Goal: Task Accomplishment & Management: Use online tool/utility

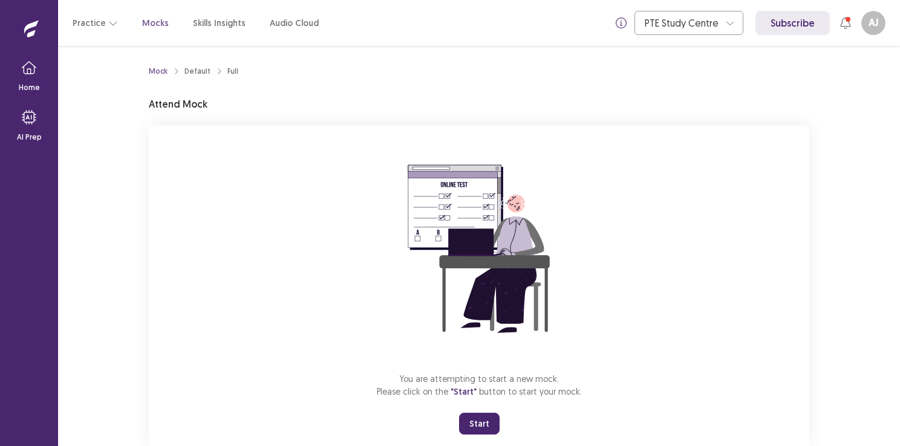
click at [465, 431] on button "Start" at bounding box center [479, 424] width 41 height 22
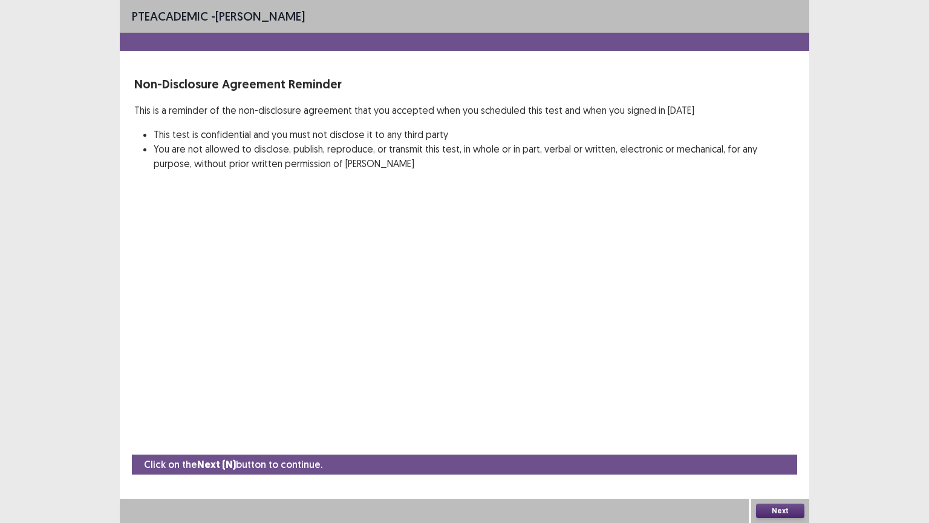
click at [779, 446] on button "Next" at bounding box center [780, 510] width 48 height 15
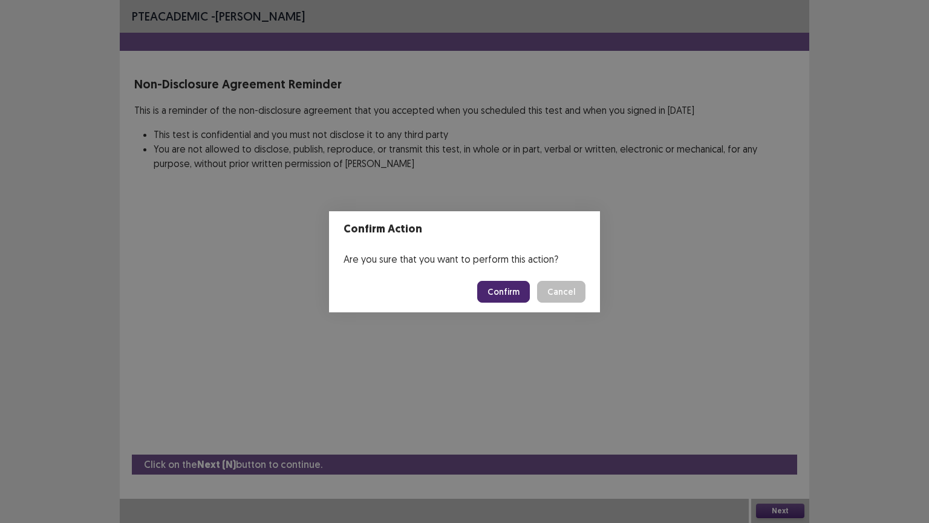
click at [500, 292] on button "Confirm" at bounding box center [503, 292] width 53 height 22
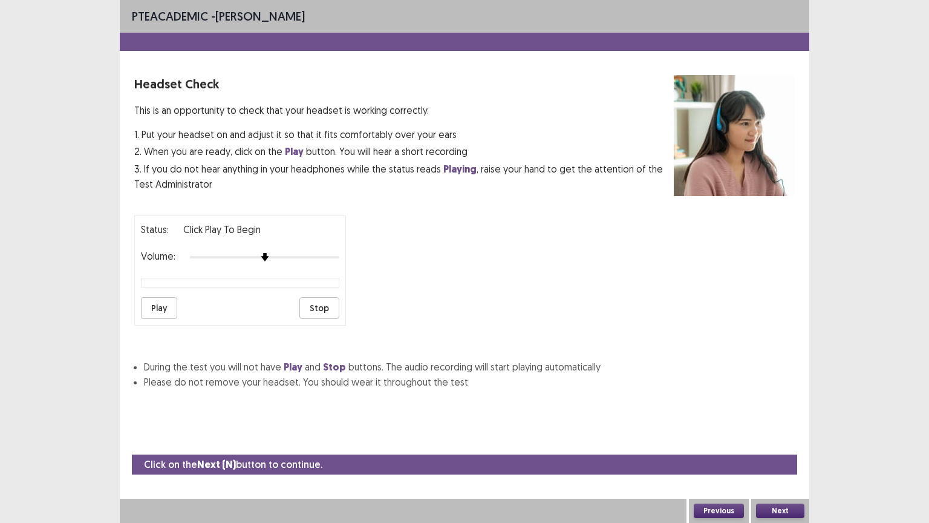
click at [786, 446] on button "Next" at bounding box center [780, 510] width 48 height 15
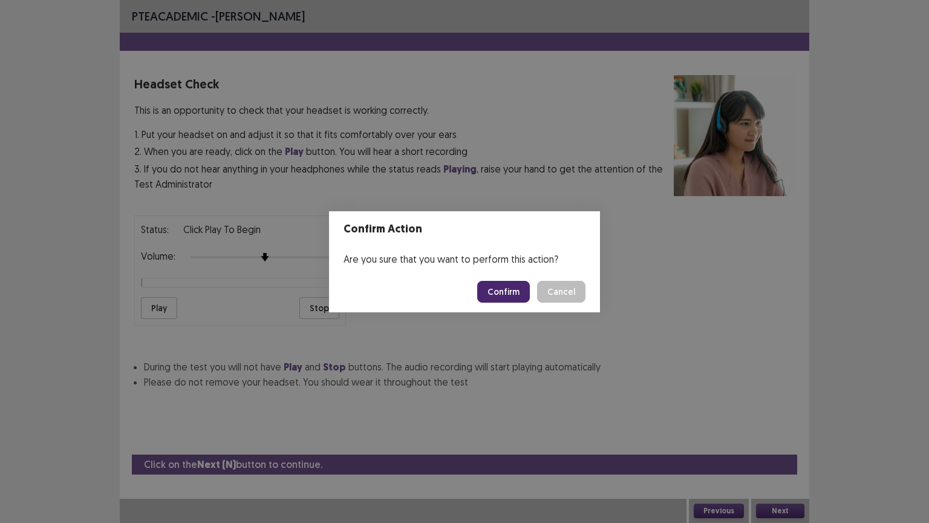
click at [507, 283] on button "Confirm" at bounding box center [503, 292] width 53 height 22
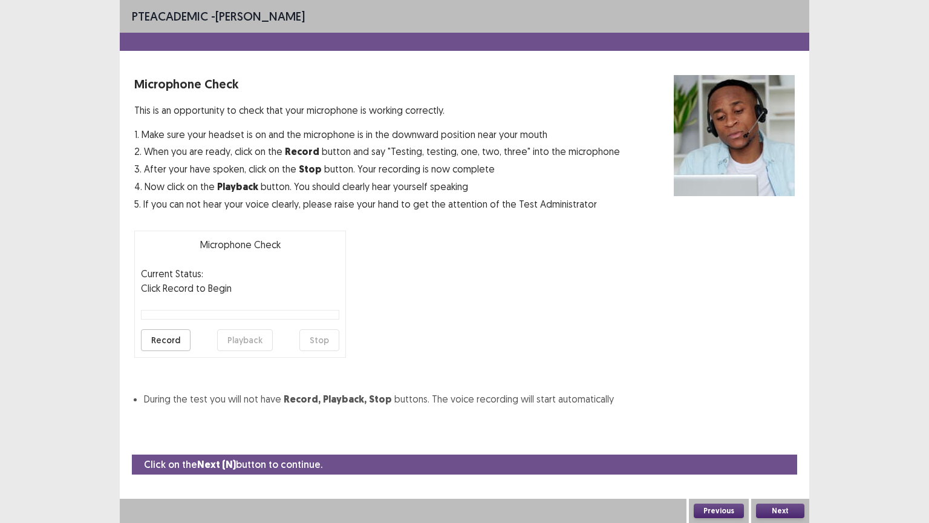
click at [792, 446] on button "Next" at bounding box center [780, 510] width 48 height 15
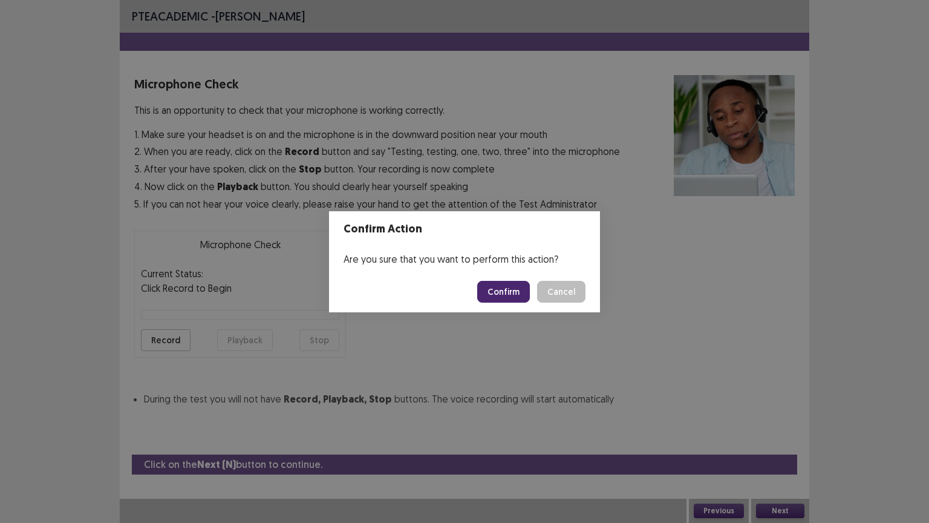
click at [506, 278] on footer "Confirm Cancel" at bounding box center [464, 291] width 271 height 41
click at [506, 284] on button "Confirm" at bounding box center [503, 292] width 53 height 22
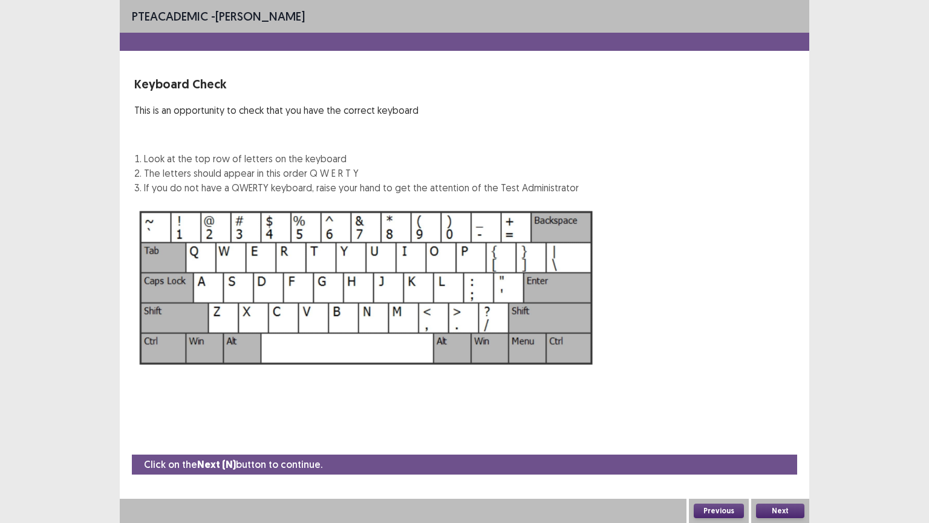
click at [782, 446] on button "Next" at bounding box center [780, 510] width 48 height 15
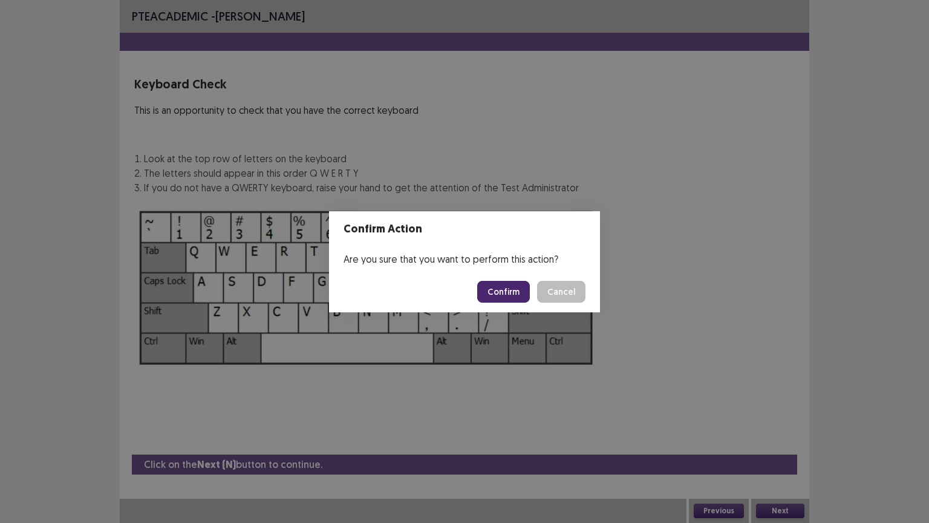
click at [508, 293] on button "Confirm" at bounding box center [503, 292] width 53 height 22
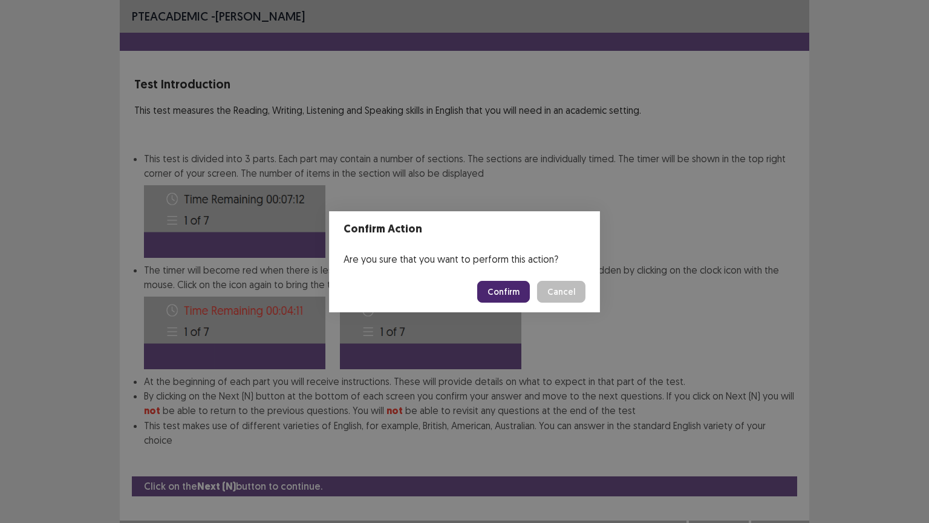
scroll to position [1, 0]
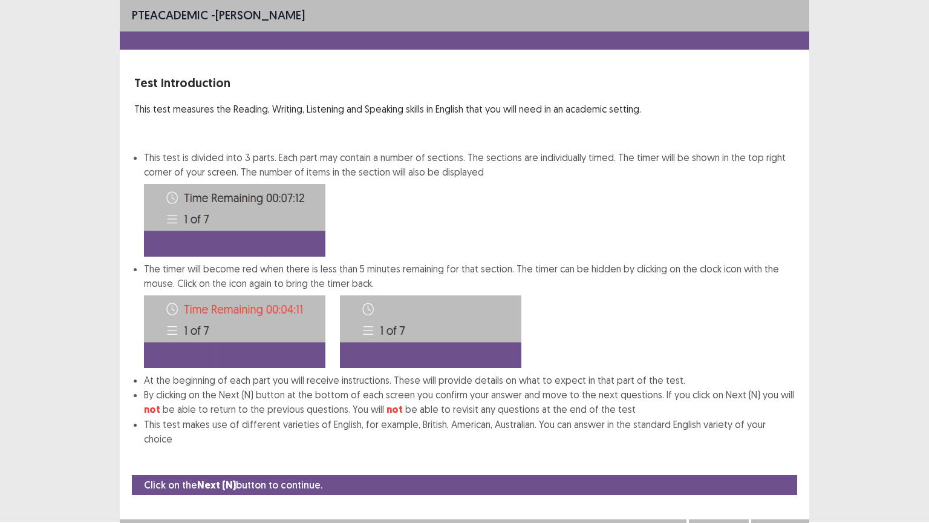
click at [765, 446] on button "Next" at bounding box center [780, 531] width 48 height 15
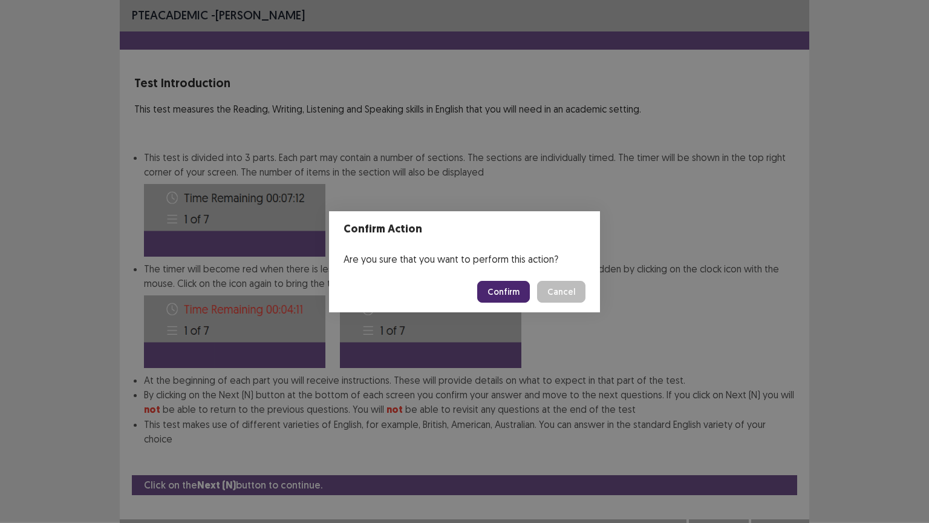
click at [506, 288] on button "Confirm" at bounding box center [503, 292] width 53 height 22
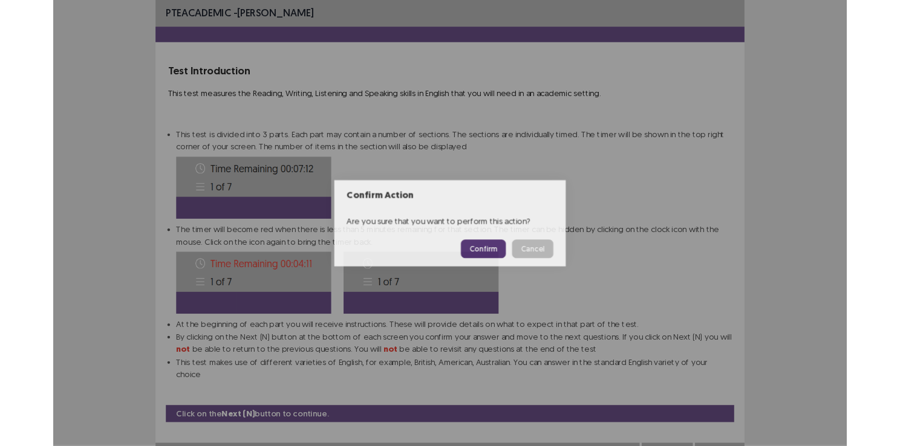
scroll to position [0, 0]
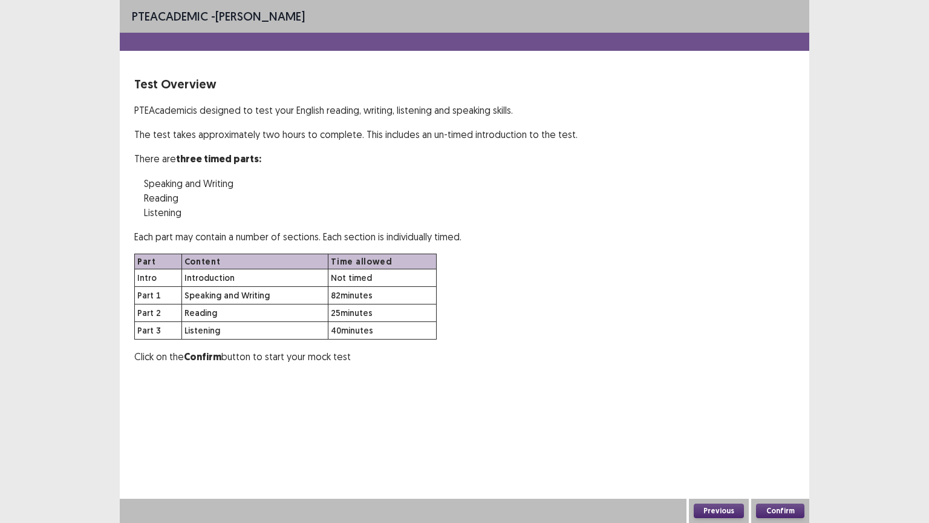
click at [768, 446] on button "Confirm" at bounding box center [780, 510] width 48 height 15
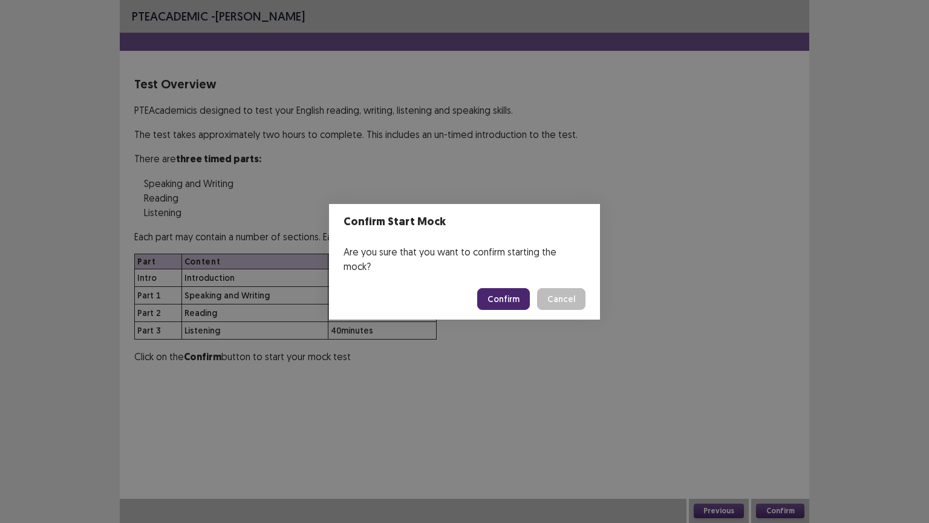
click at [502, 296] on button "Confirm" at bounding box center [503, 299] width 53 height 22
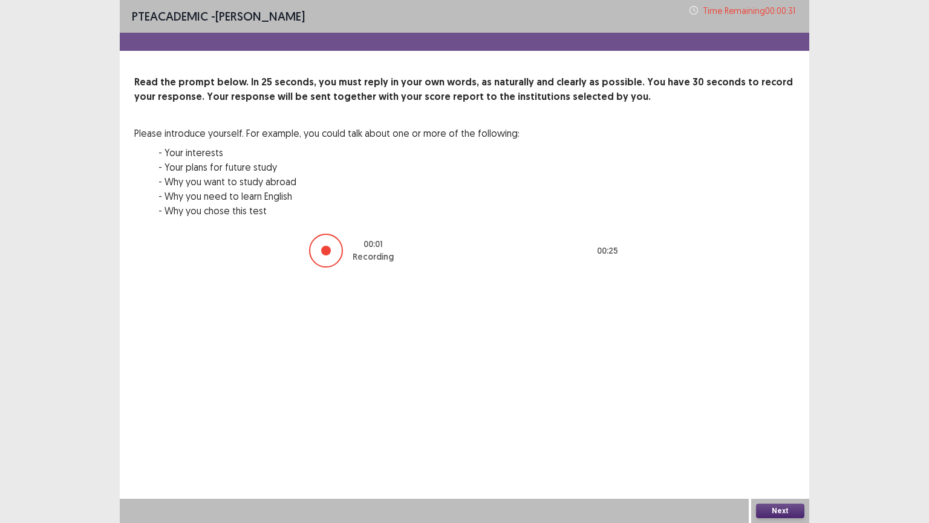
click at [772, 446] on button "Next" at bounding box center [780, 510] width 48 height 15
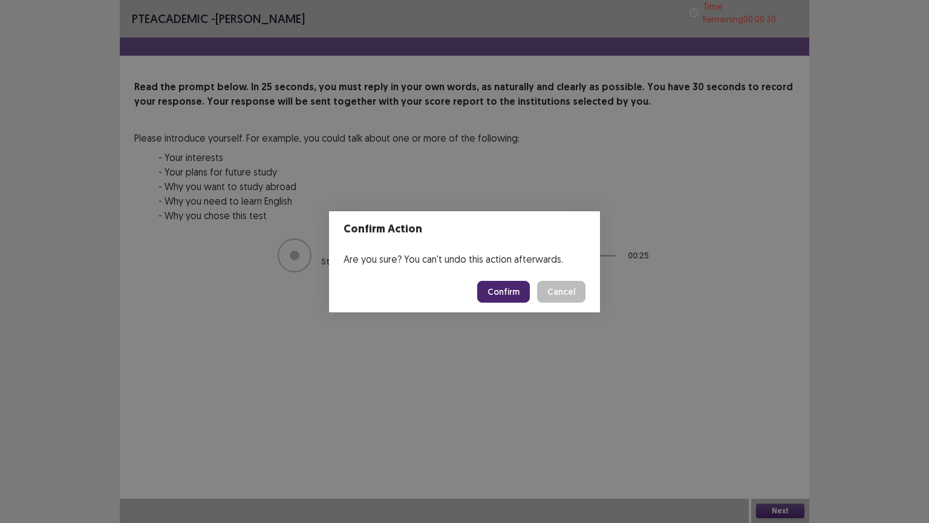
click at [524, 301] on button "Confirm" at bounding box center [503, 292] width 53 height 22
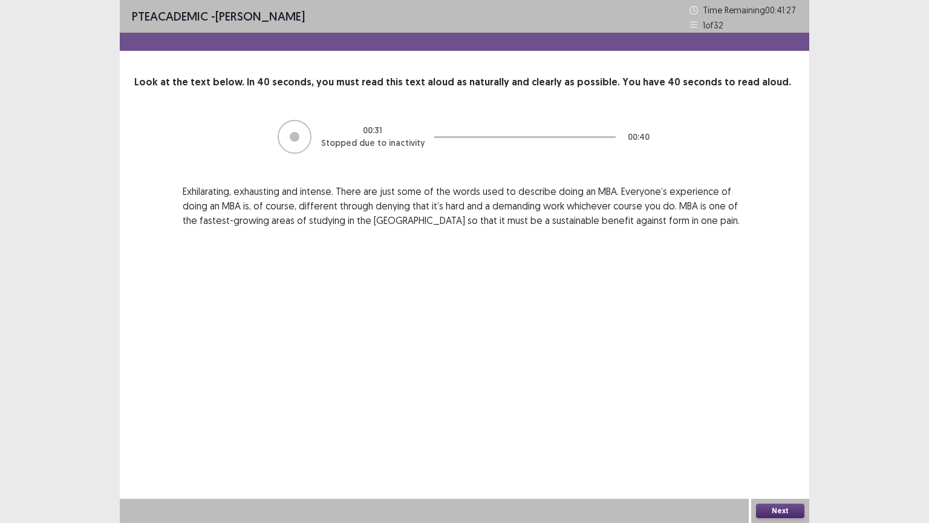
click at [785, 446] on button "Next" at bounding box center [780, 510] width 48 height 15
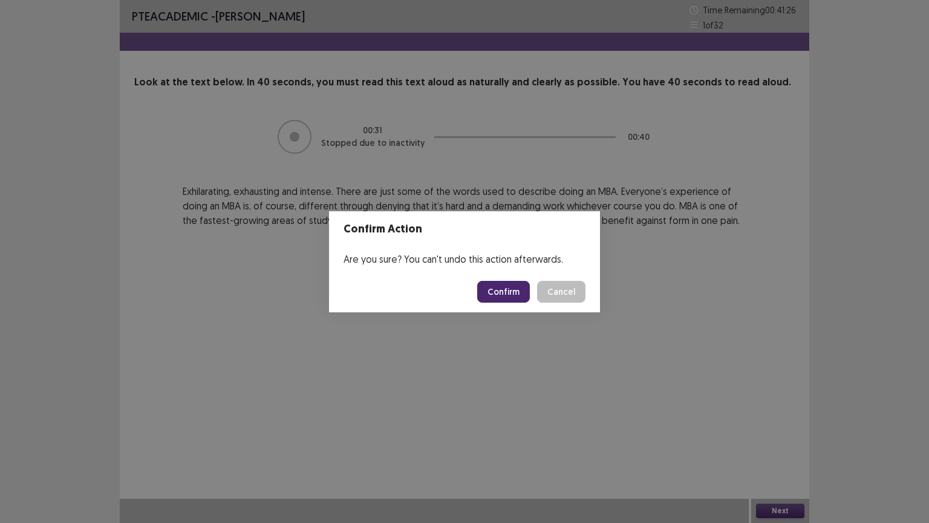
click at [494, 282] on button "Confirm" at bounding box center [503, 292] width 53 height 22
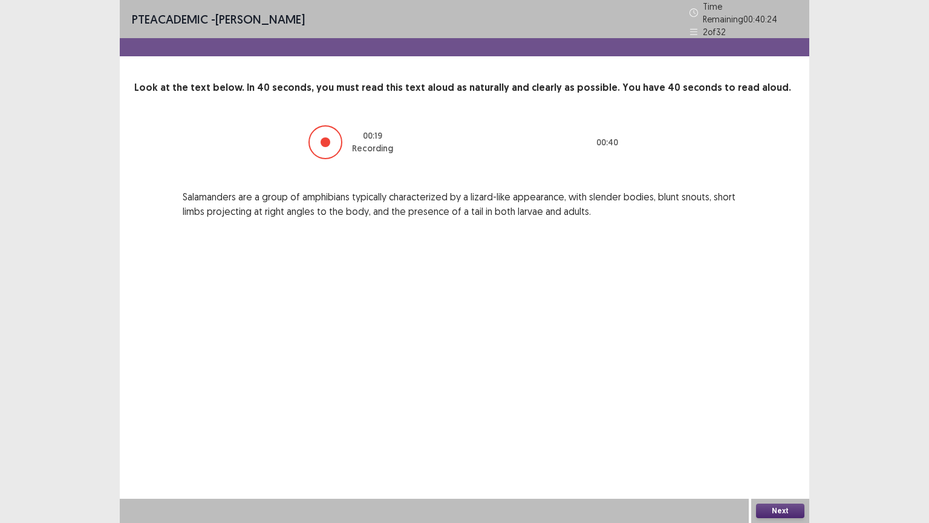
click at [774, 446] on button "Next" at bounding box center [780, 510] width 48 height 15
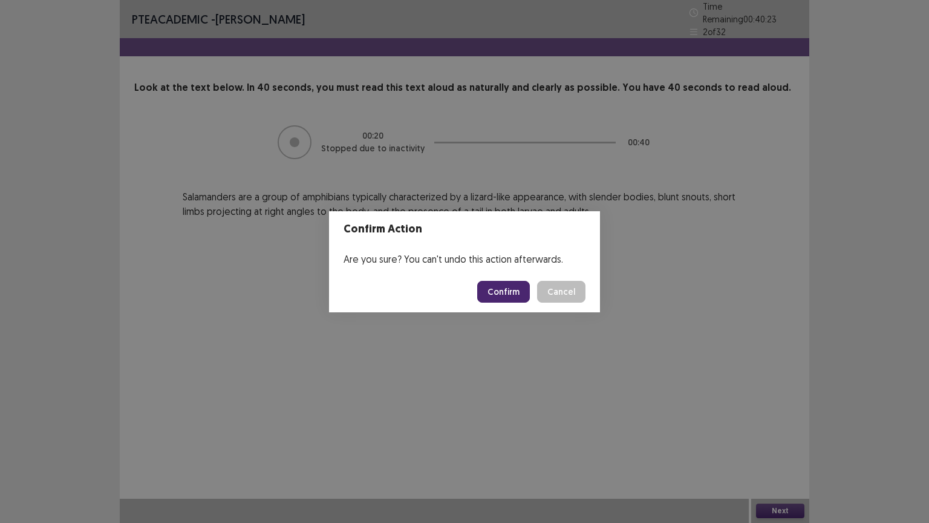
click at [499, 294] on button "Confirm" at bounding box center [503, 292] width 53 height 22
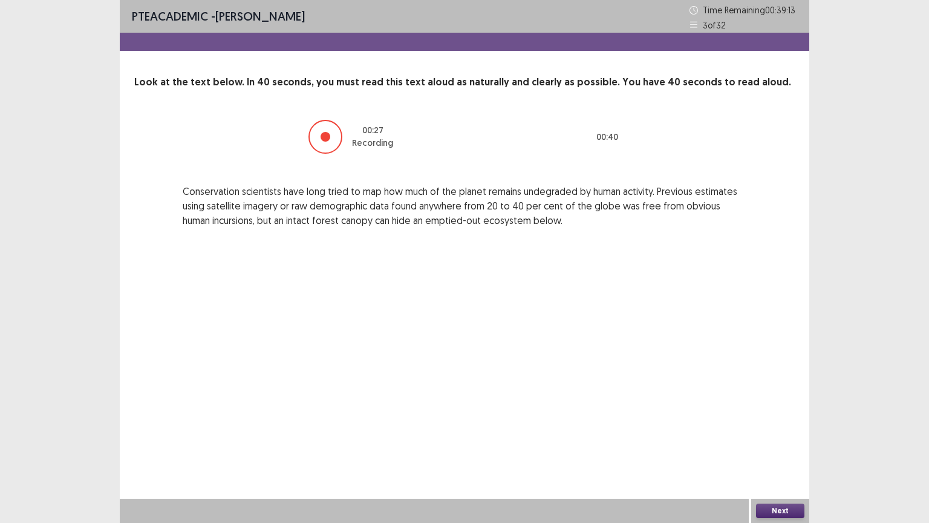
click at [780, 446] on button "Next" at bounding box center [780, 510] width 48 height 15
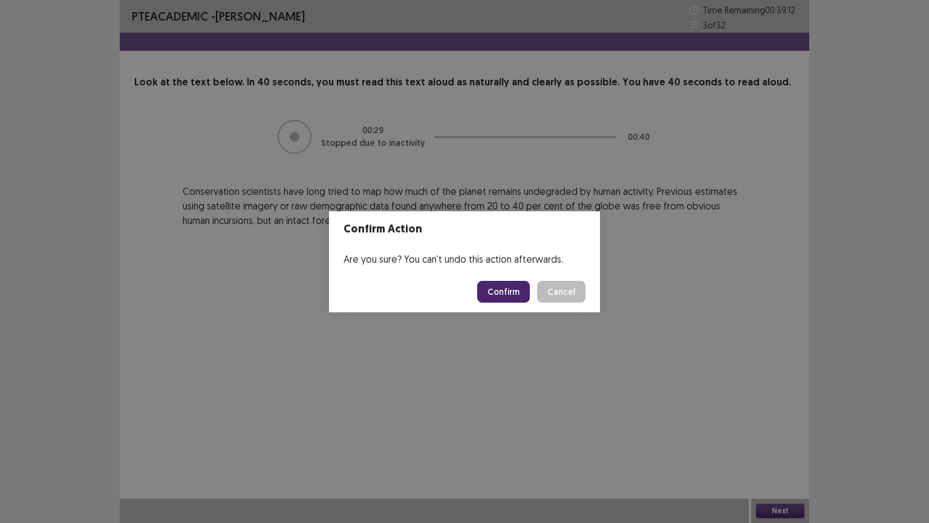
click at [495, 288] on button "Confirm" at bounding box center [503, 292] width 53 height 22
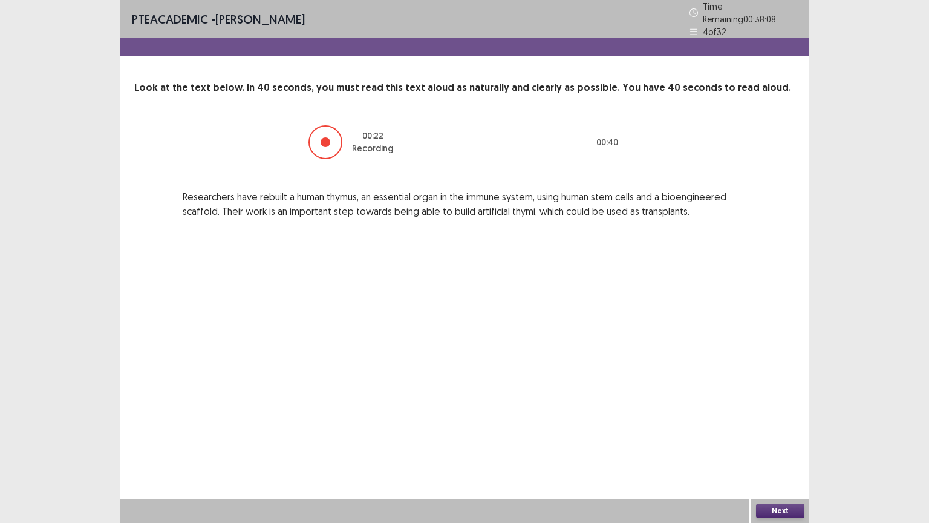
click at [774, 446] on button "Next" at bounding box center [780, 510] width 48 height 15
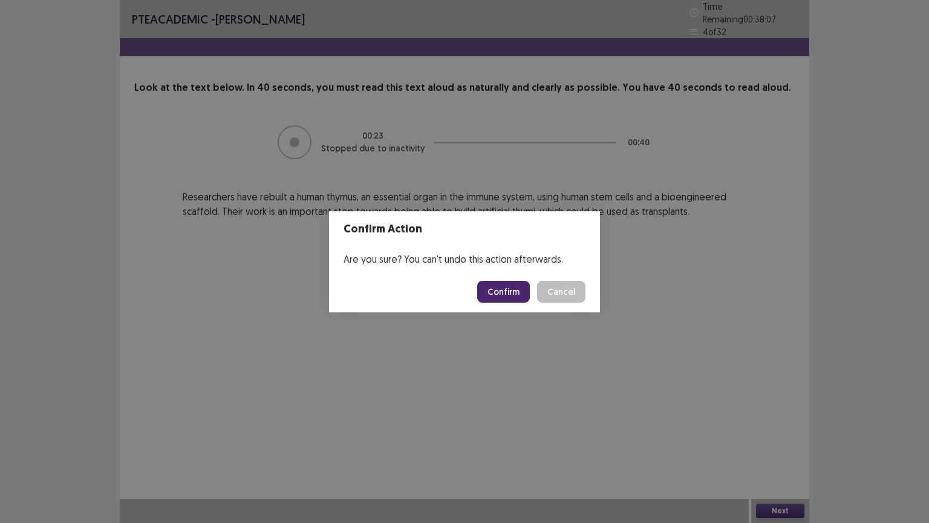
click at [503, 290] on button "Confirm" at bounding box center [503, 292] width 53 height 22
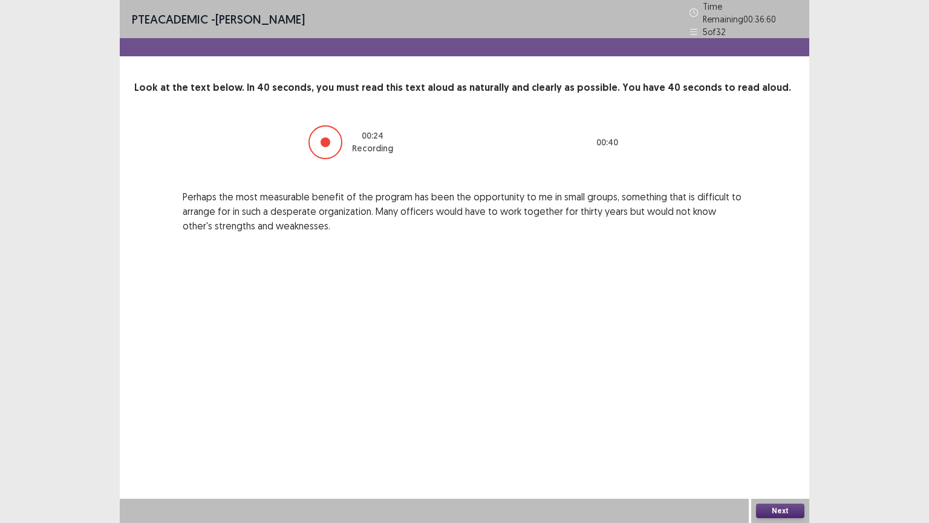
click at [777, 446] on button "Next" at bounding box center [780, 510] width 48 height 15
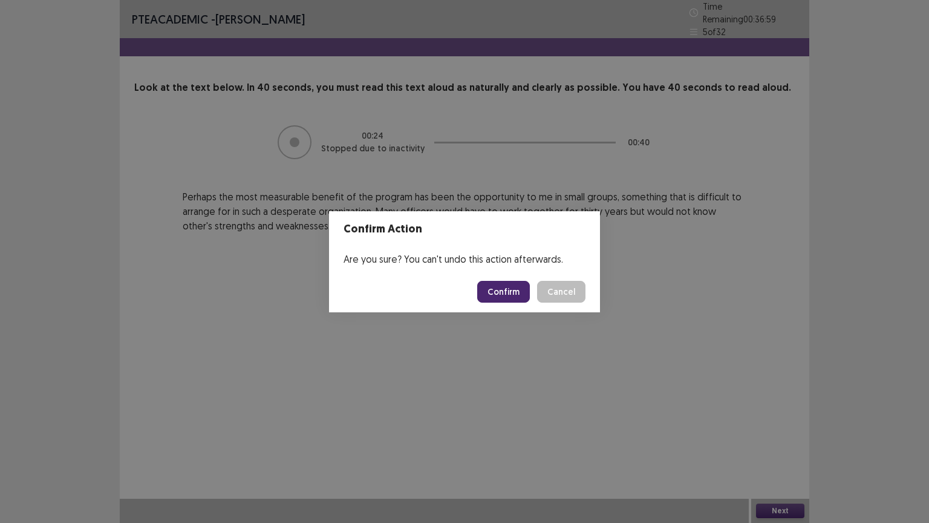
click at [508, 290] on button "Confirm" at bounding box center [503, 292] width 53 height 22
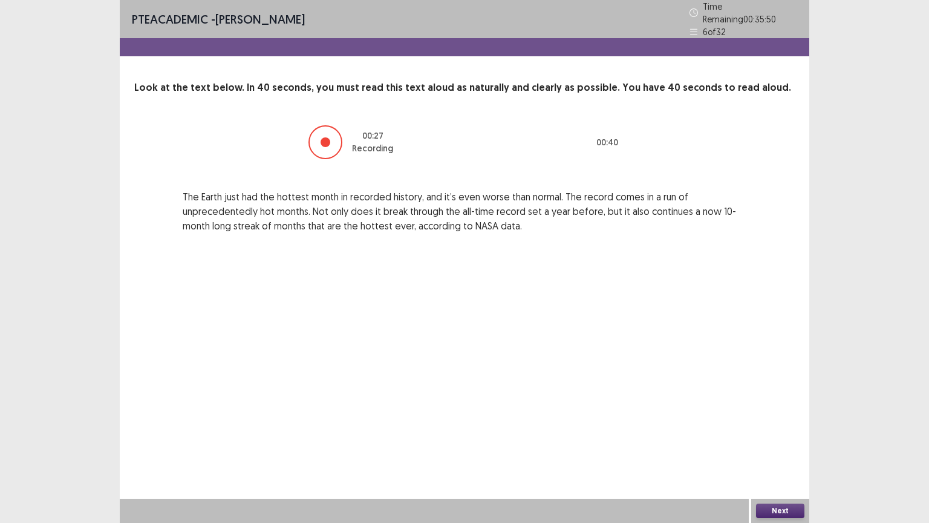
click at [770, 446] on button "Next" at bounding box center [780, 510] width 48 height 15
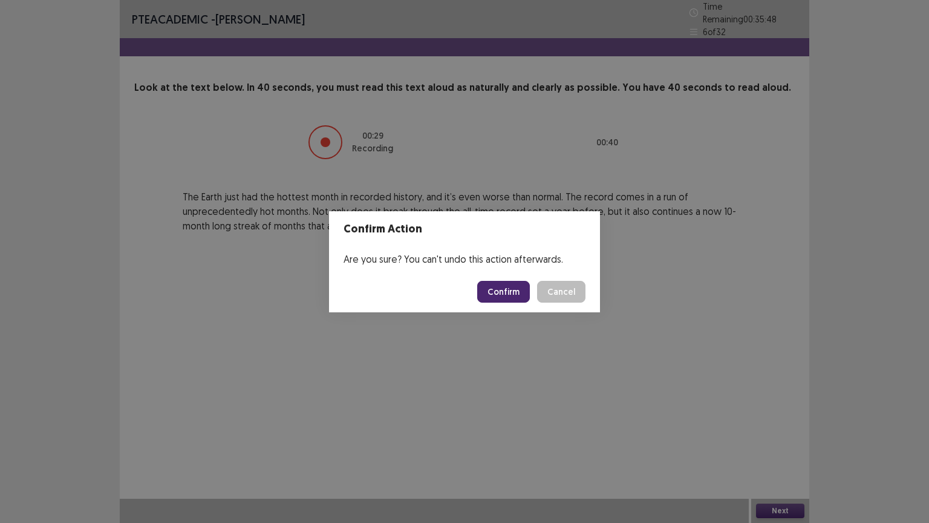
click at [503, 298] on button "Confirm" at bounding box center [503, 292] width 53 height 22
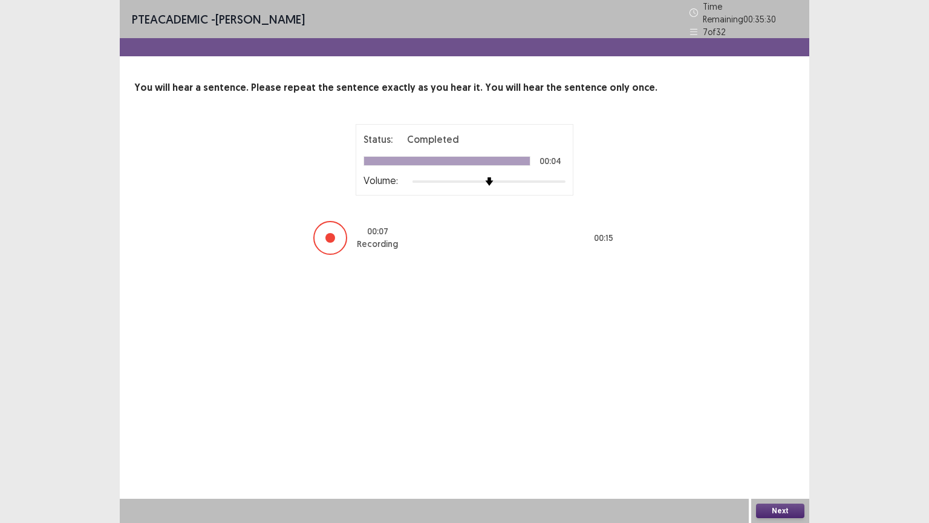
click at [774, 446] on button "Next" at bounding box center [780, 510] width 48 height 15
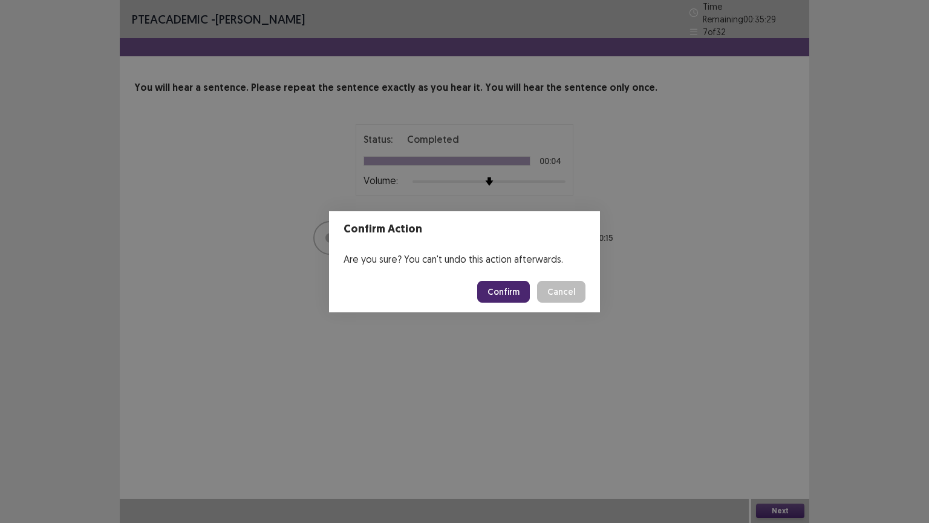
click at [513, 286] on button "Confirm" at bounding box center [503, 292] width 53 height 22
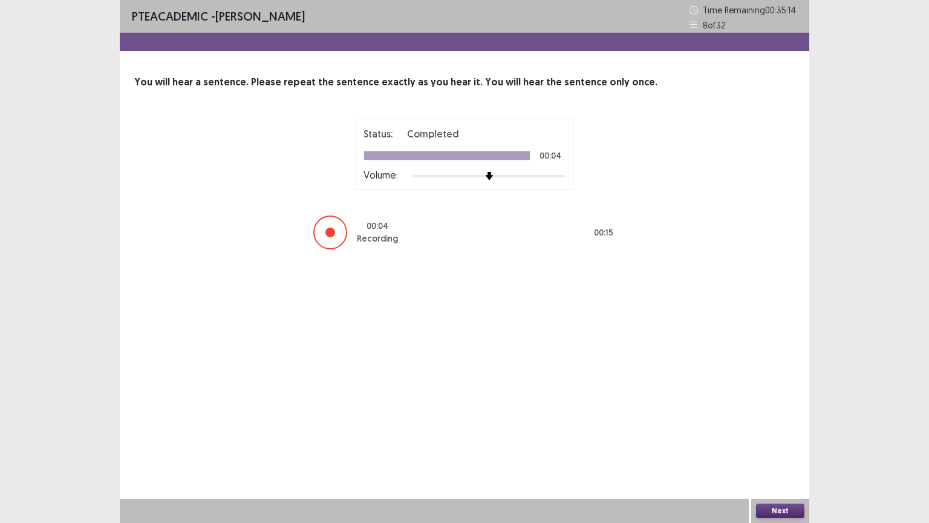
click at [765, 446] on button "Next" at bounding box center [780, 510] width 48 height 15
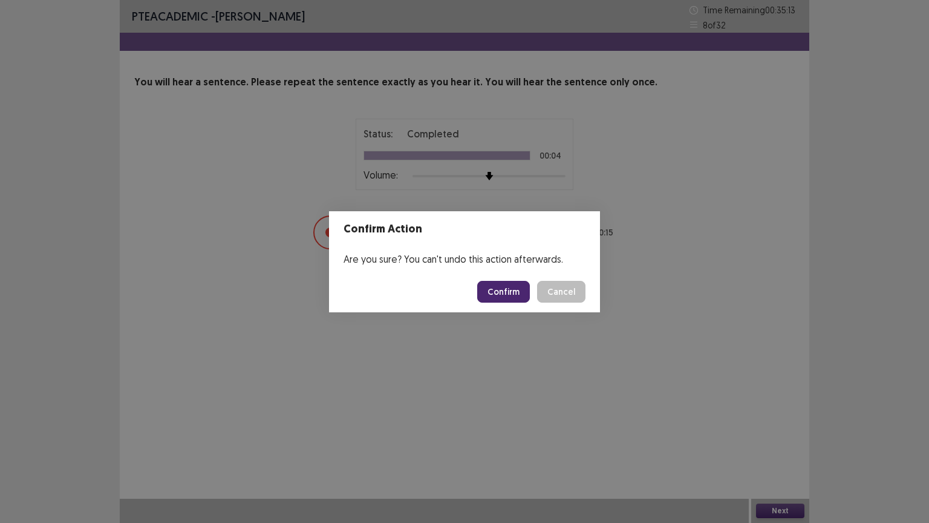
click at [503, 289] on button "Confirm" at bounding box center [503, 292] width 53 height 22
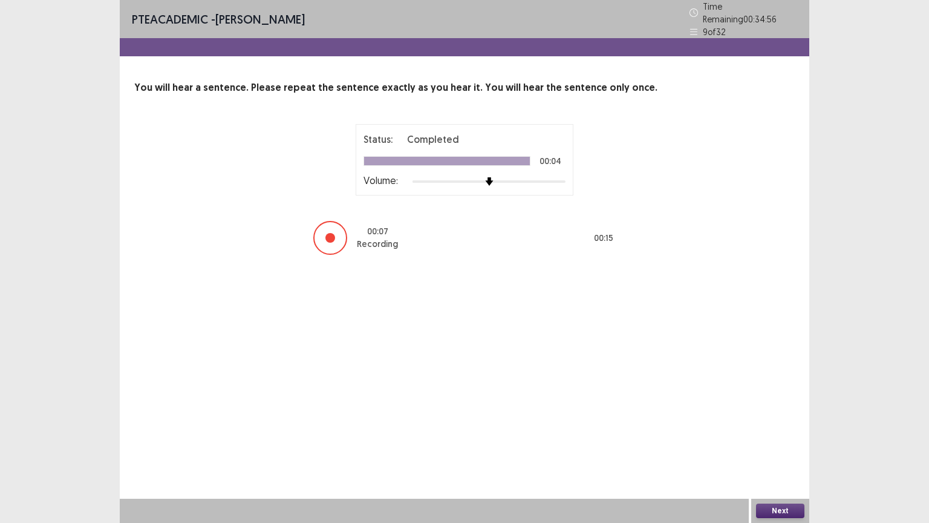
click at [774, 446] on button "Next" at bounding box center [780, 510] width 48 height 15
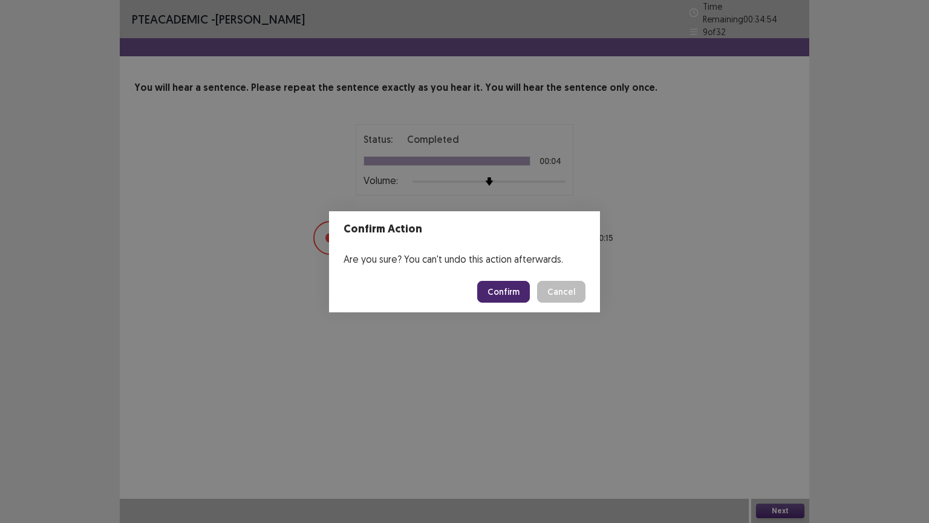
click at [505, 294] on button "Confirm" at bounding box center [503, 292] width 53 height 22
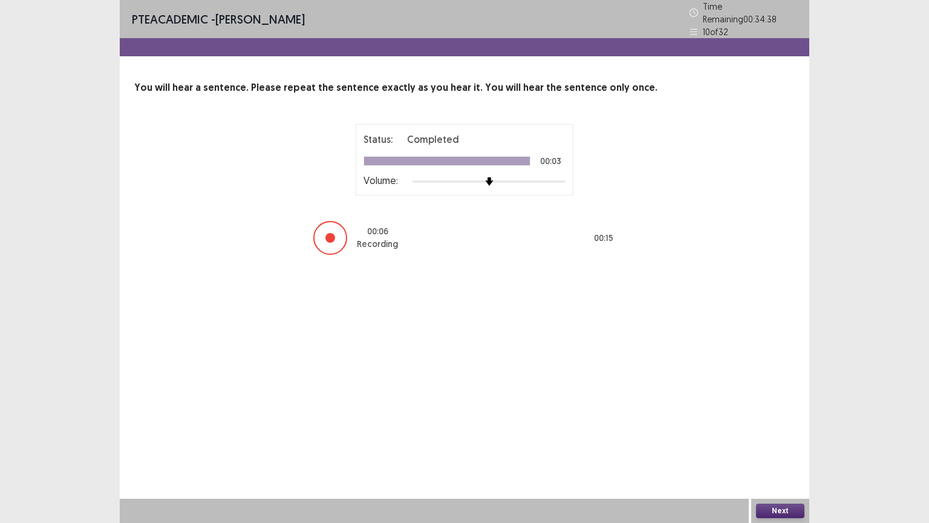
click at [774, 446] on button "Next" at bounding box center [780, 510] width 48 height 15
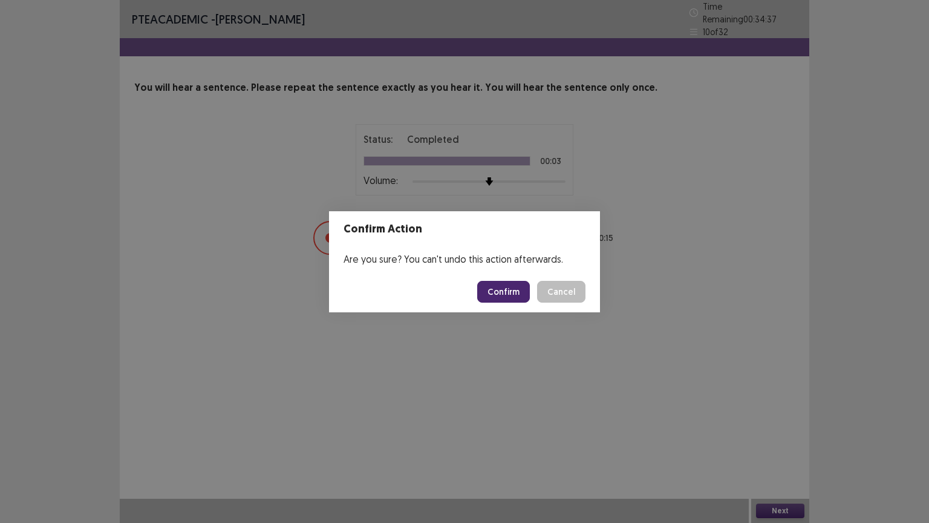
click at [503, 295] on button "Confirm" at bounding box center [503, 292] width 53 height 22
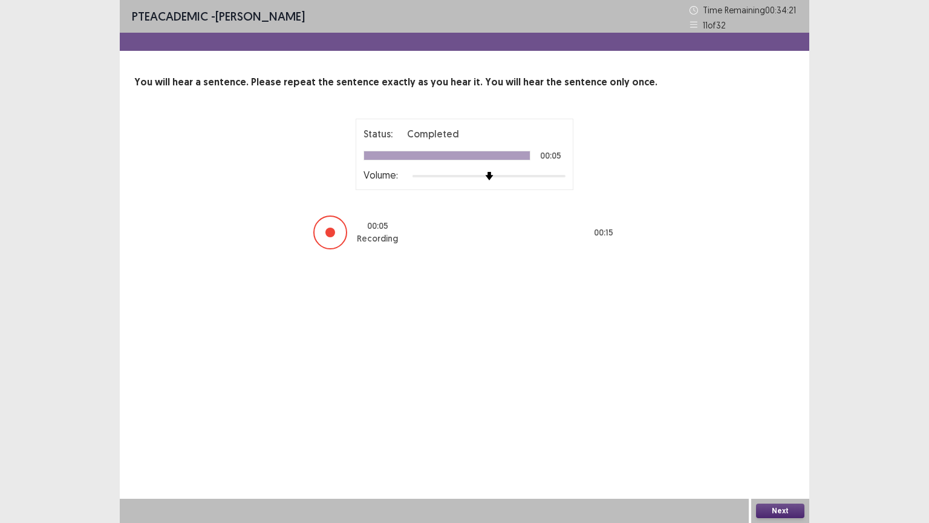
click at [781, 446] on button "Next" at bounding box center [780, 510] width 48 height 15
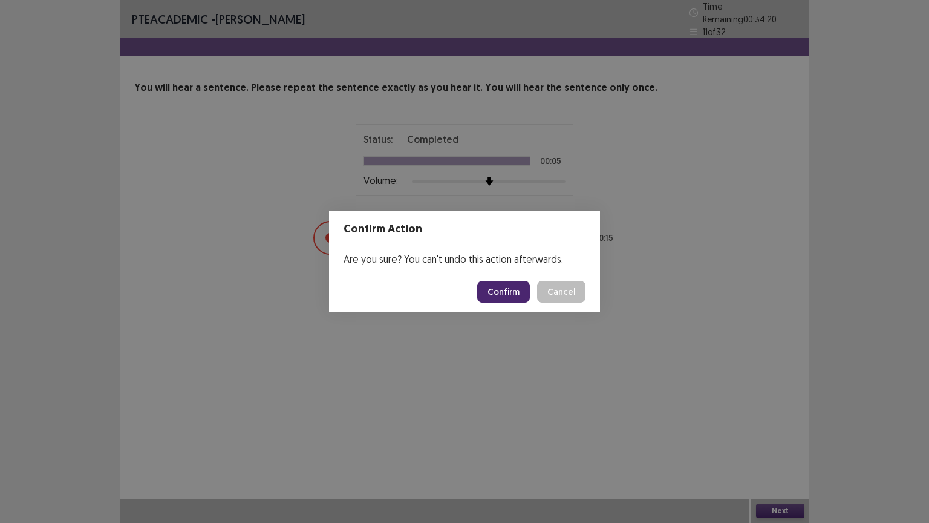
click at [509, 282] on button "Confirm" at bounding box center [503, 292] width 53 height 22
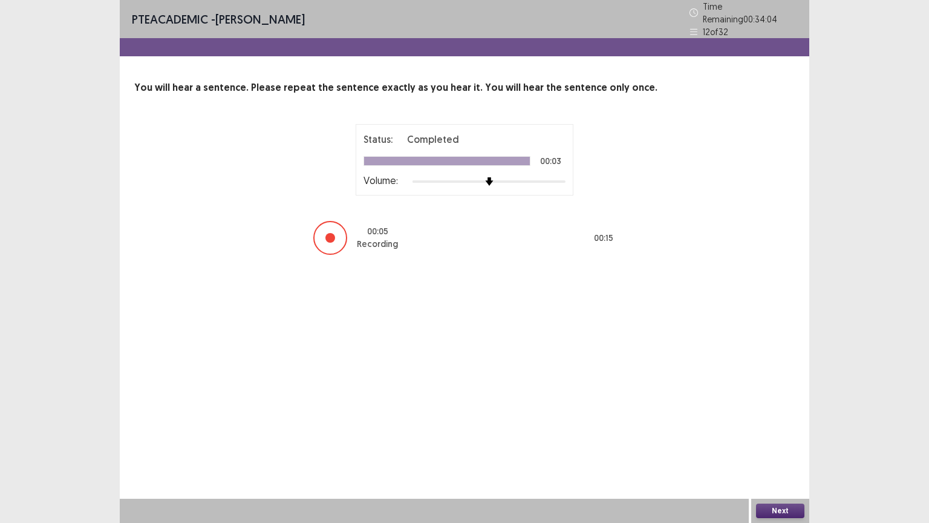
click at [782, 446] on button "Next" at bounding box center [780, 510] width 48 height 15
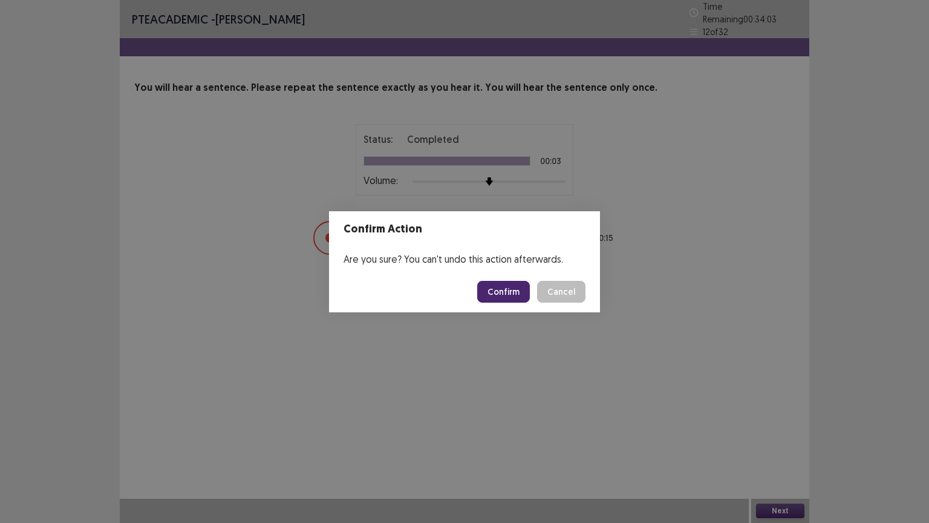
click at [508, 290] on button "Confirm" at bounding box center [503, 292] width 53 height 22
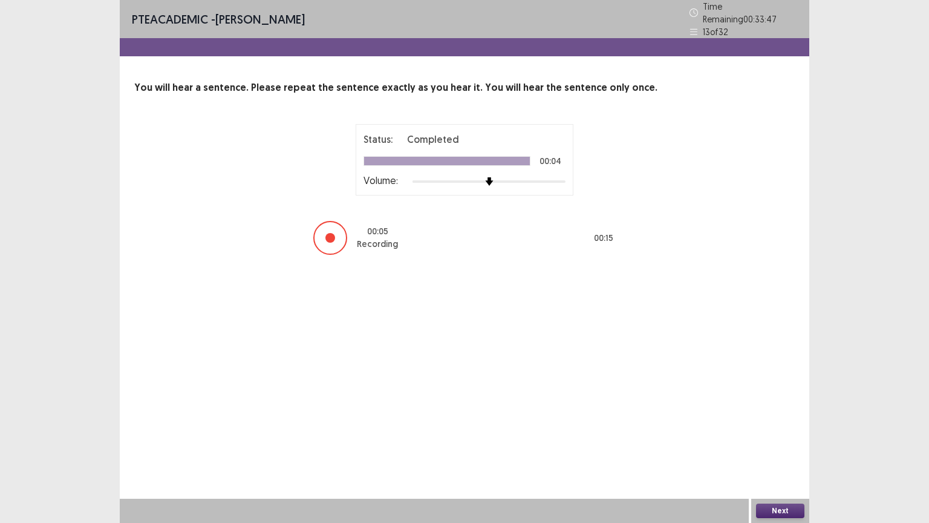
click at [772, 446] on button "Next" at bounding box center [780, 510] width 48 height 15
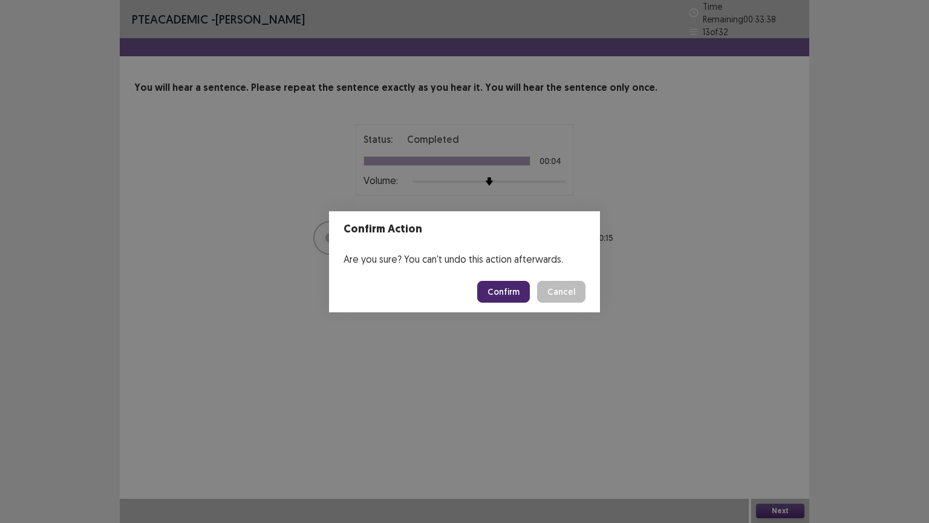
click at [497, 298] on button "Confirm" at bounding box center [503, 292] width 53 height 22
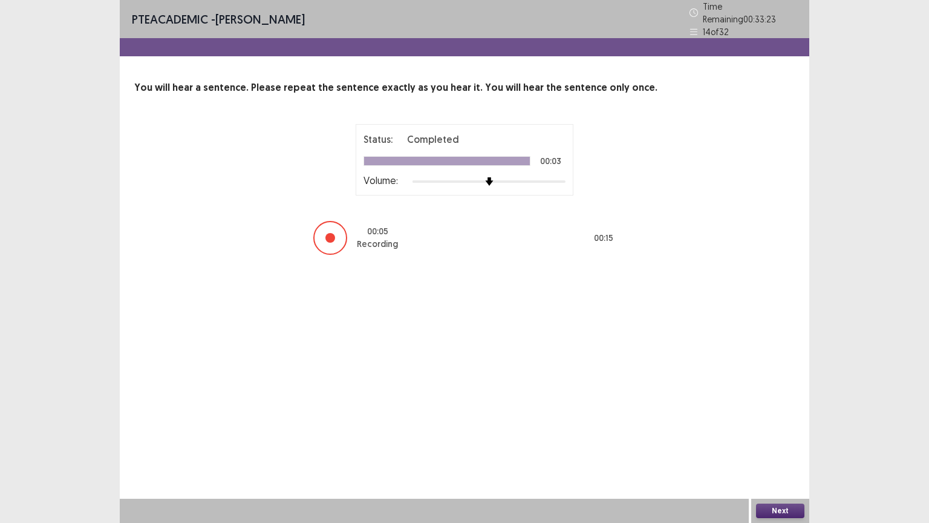
click at [780, 446] on button "Next" at bounding box center [780, 510] width 48 height 15
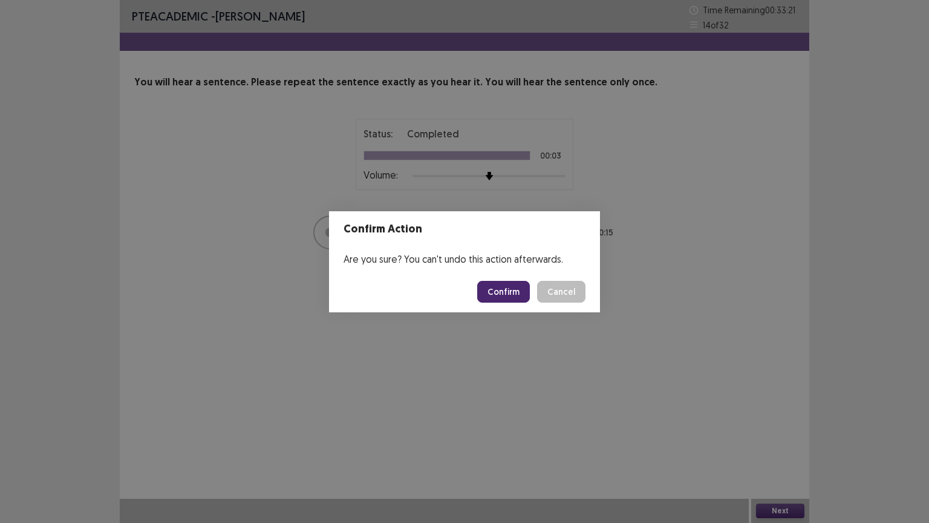
click at [493, 282] on button "Confirm" at bounding box center [503, 292] width 53 height 22
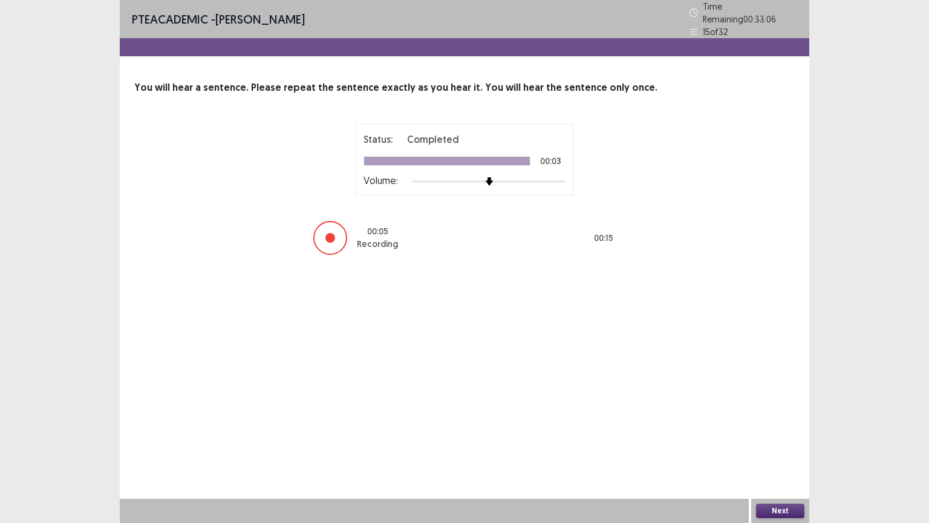
click at [780, 446] on button "Next" at bounding box center [780, 510] width 48 height 15
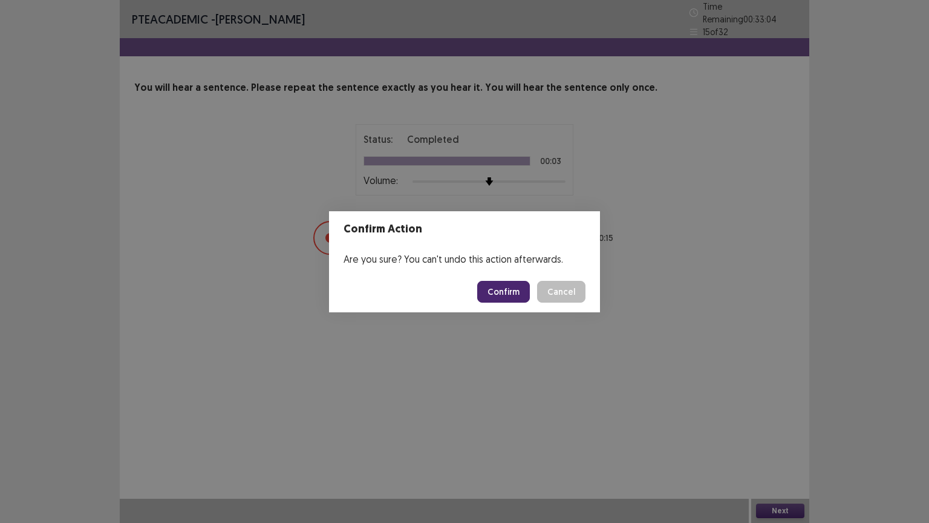
click at [505, 293] on button "Confirm" at bounding box center [503, 292] width 53 height 22
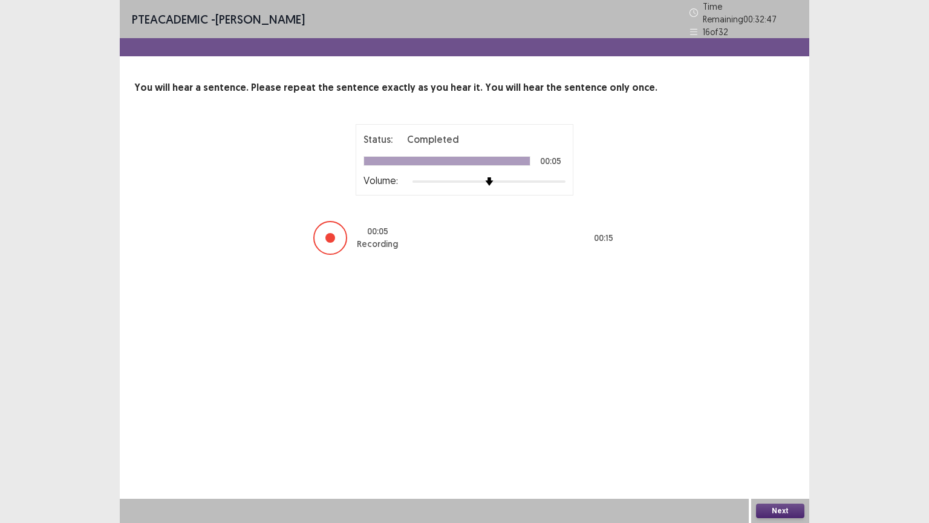
click at [778, 446] on button "Next" at bounding box center [780, 510] width 48 height 15
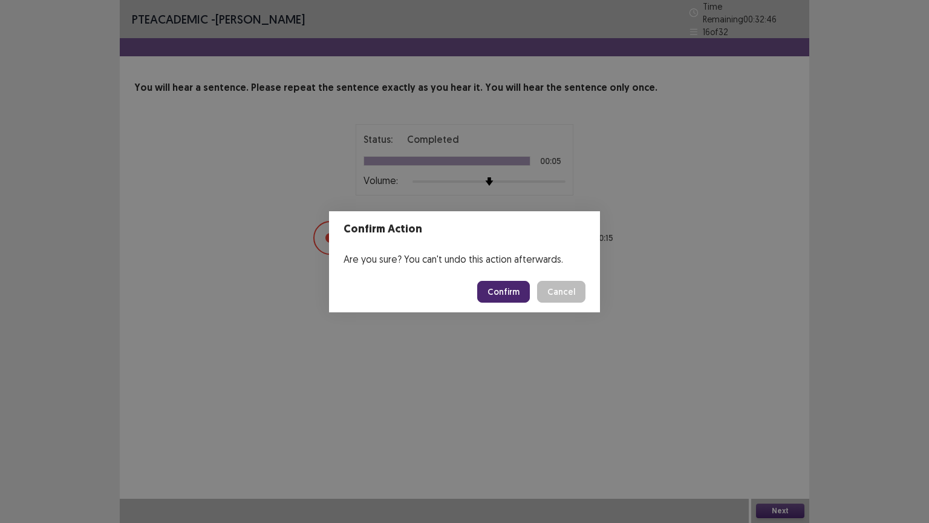
click at [512, 304] on footer "Confirm Cancel" at bounding box center [464, 291] width 271 height 41
click at [511, 299] on button "Confirm" at bounding box center [503, 292] width 53 height 22
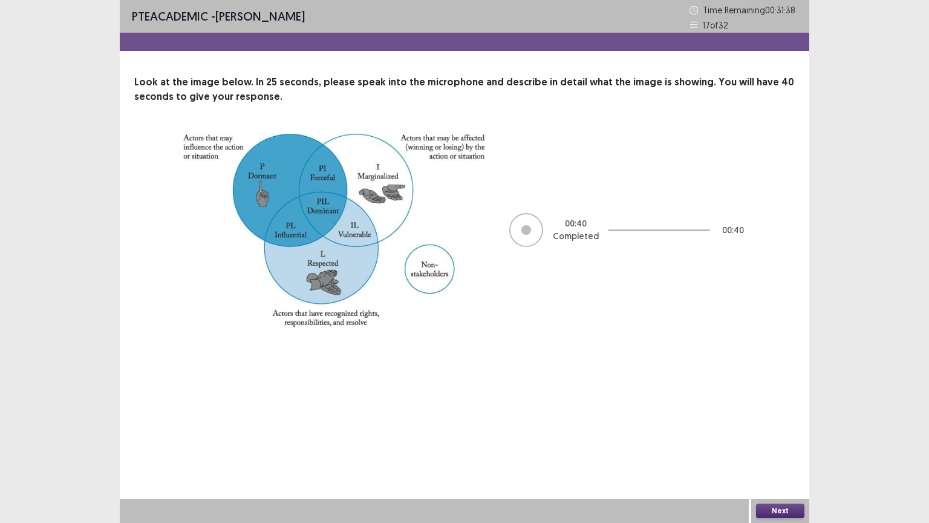
click at [783, 446] on button "Next" at bounding box center [780, 510] width 48 height 15
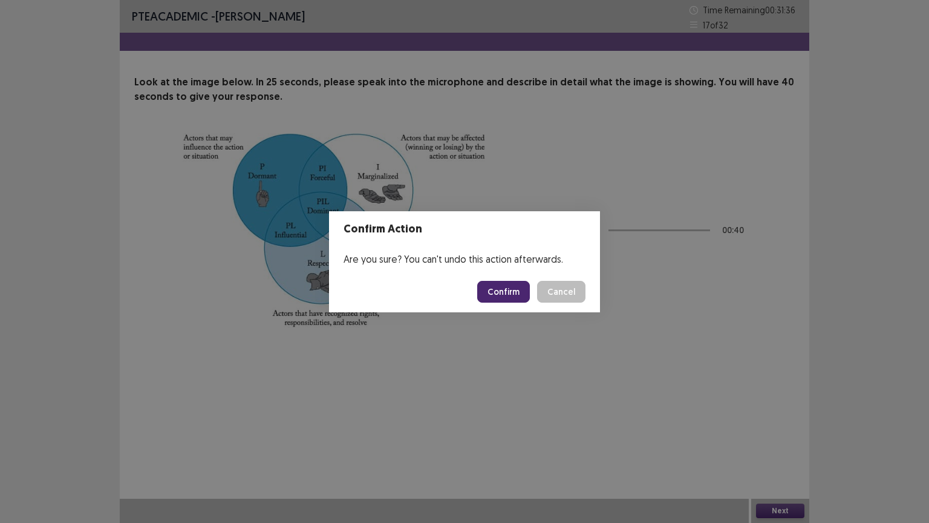
click at [518, 296] on button "Confirm" at bounding box center [503, 292] width 53 height 22
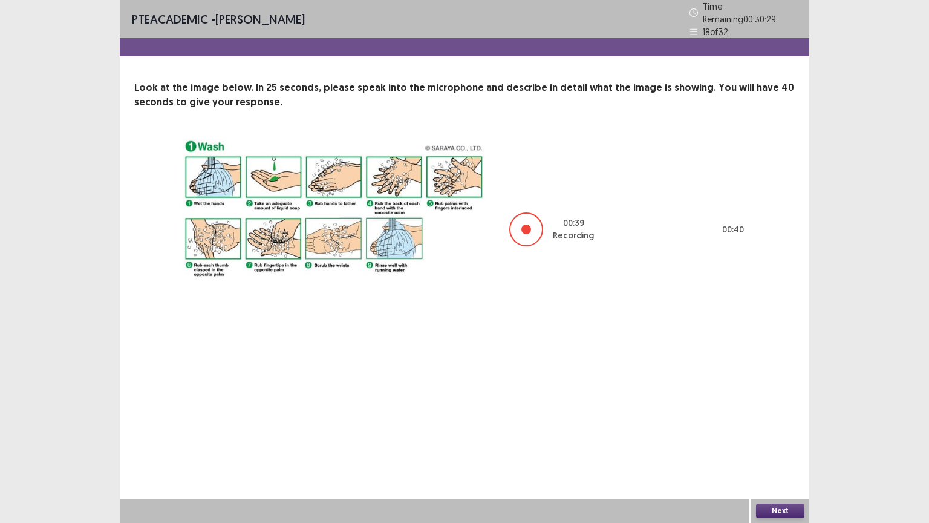
click at [781, 446] on button "Next" at bounding box center [780, 510] width 48 height 15
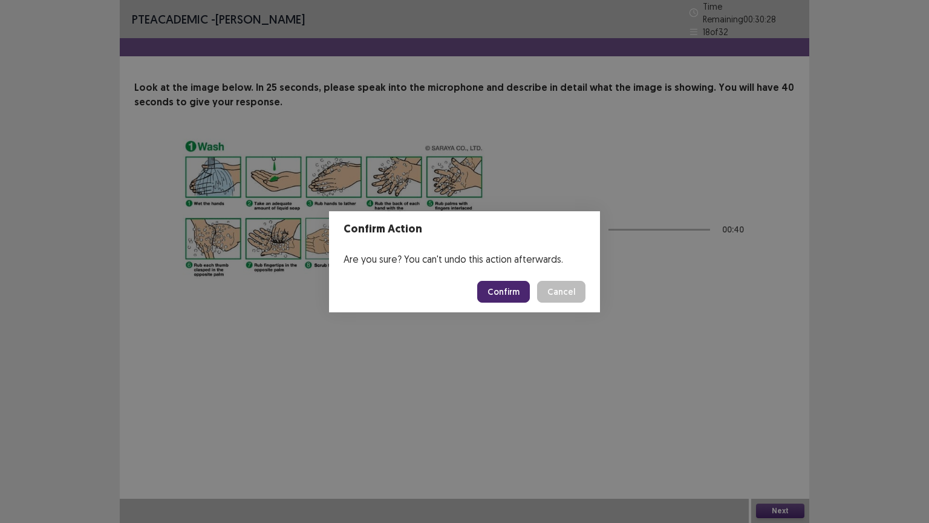
click at [503, 290] on button "Confirm" at bounding box center [503, 292] width 53 height 22
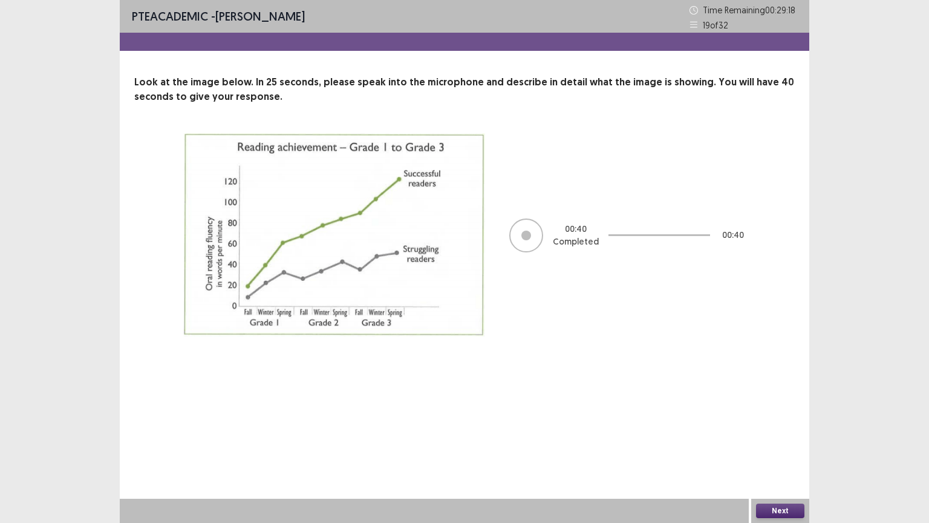
click at [777, 446] on button "Next" at bounding box center [780, 510] width 48 height 15
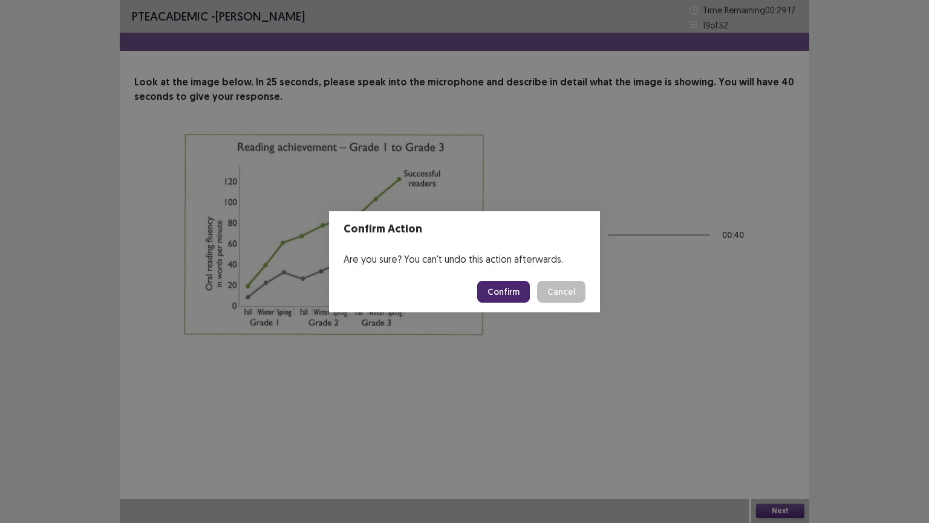
click at [503, 289] on button "Confirm" at bounding box center [503, 292] width 53 height 22
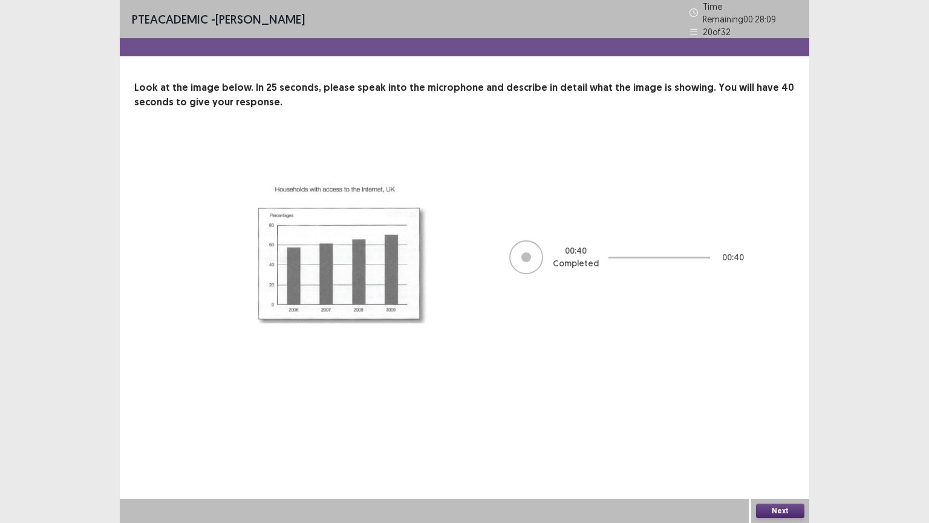
click at [780, 446] on button "Next" at bounding box center [780, 510] width 48 height 15
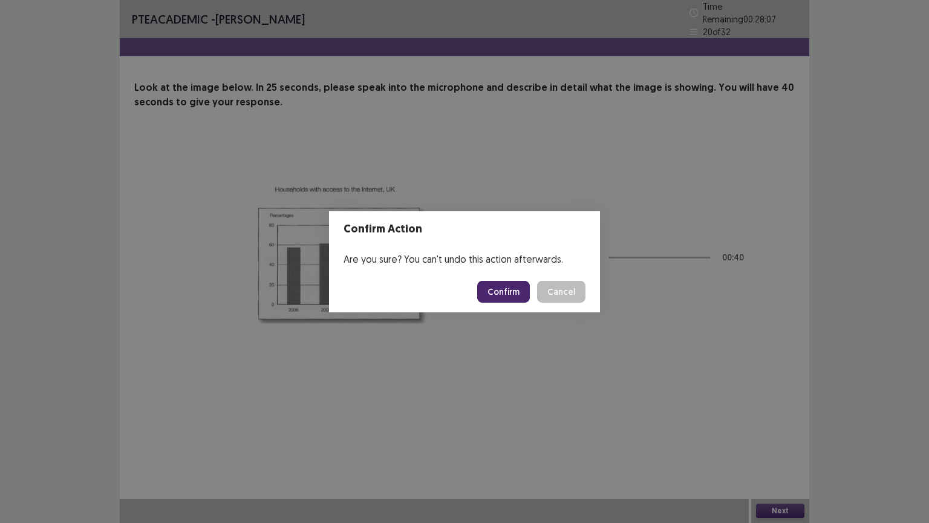
click at [506, 295] on button "Confirm" at bounding box center [503, 292] width 53 height 22
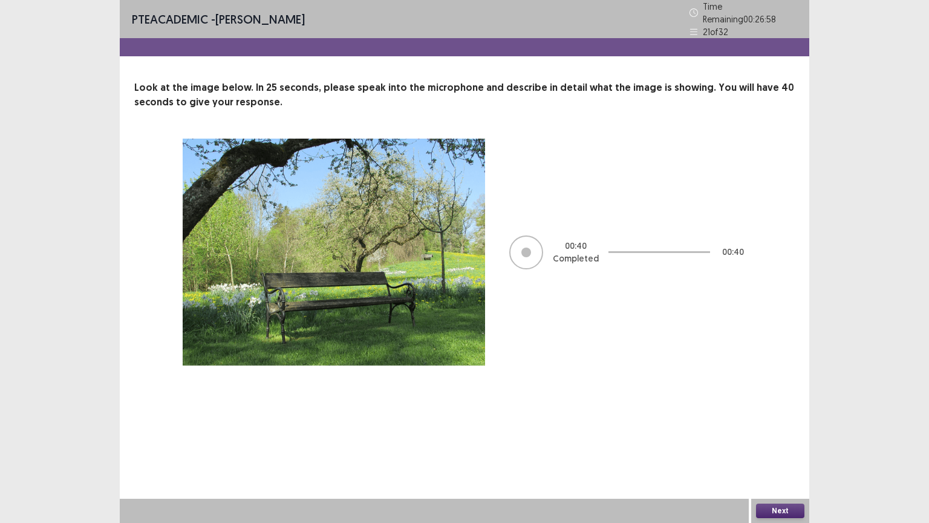
click at [770, 446] on button "Next" at bounding box center [780, 510] width 48 height 15
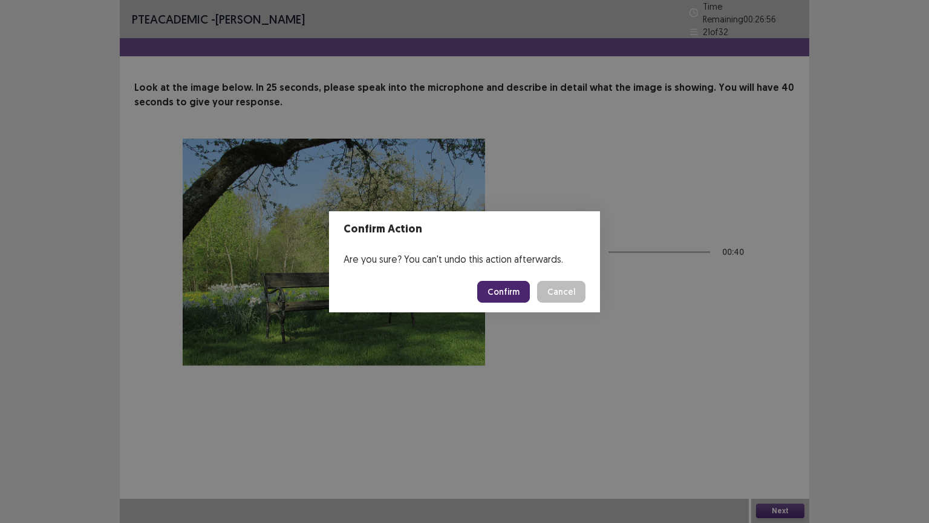
click at [502, 289] on button "Confirm" at bounding box center [503, 292] width 53 height 22
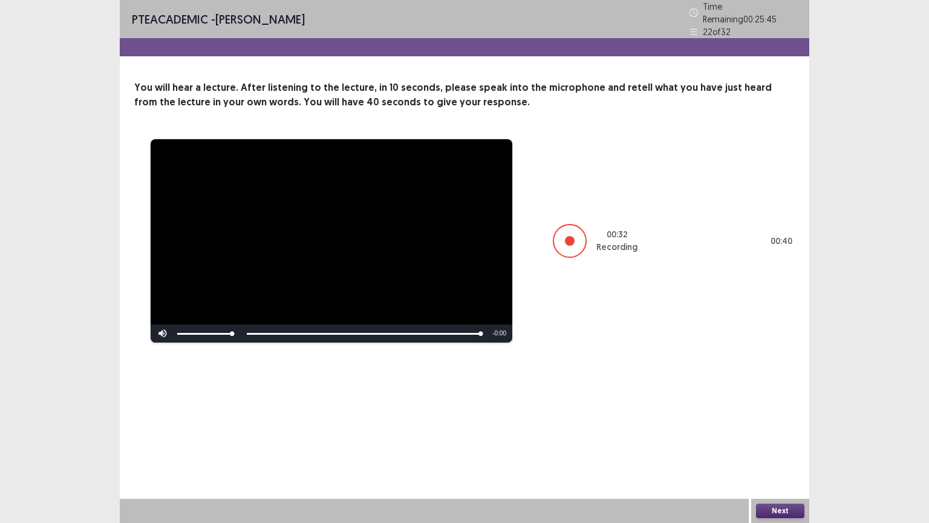
click at [773, 446] on button "Next" at bounding box center [780, 510] width 48 height 15
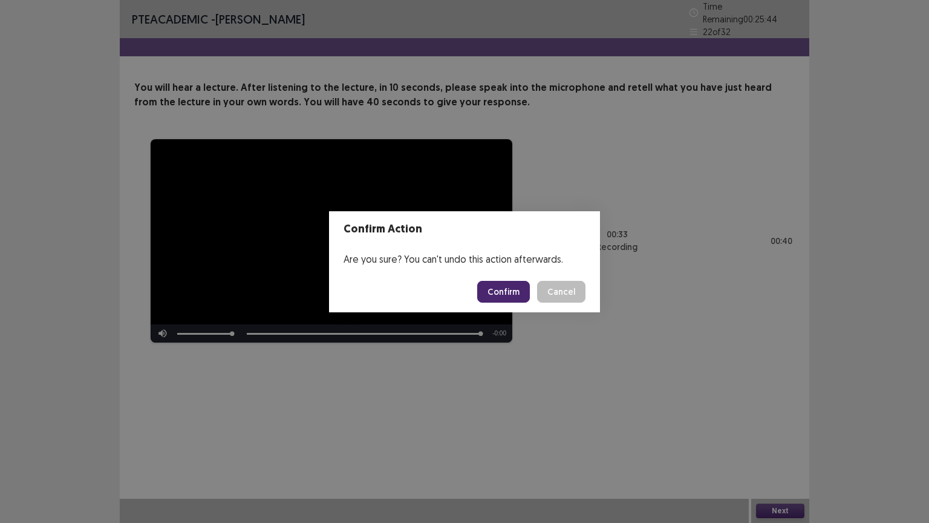
click at [518, 283] on button "Confirm" at bounding box center [503, 292] width 53 height 22
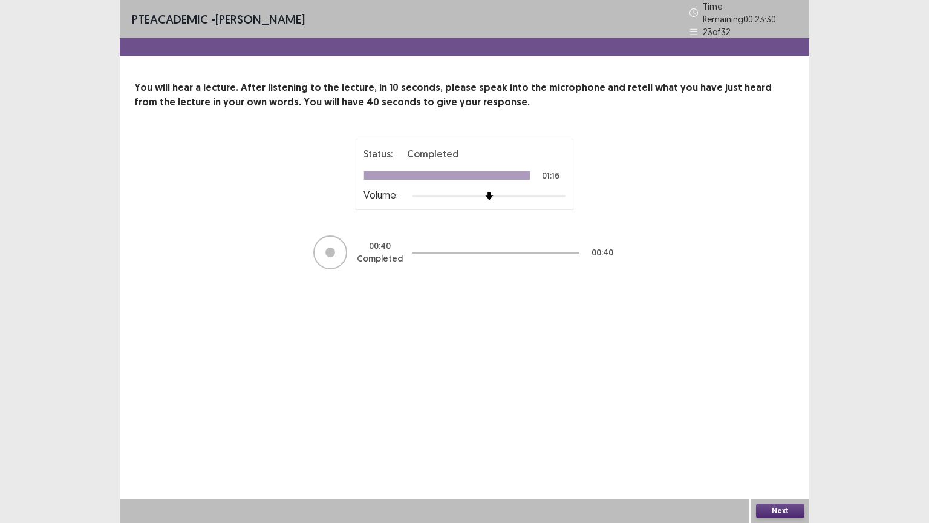
click at [777, 446] on button "Next" at bounding box center [780, 510] width 48 height 15
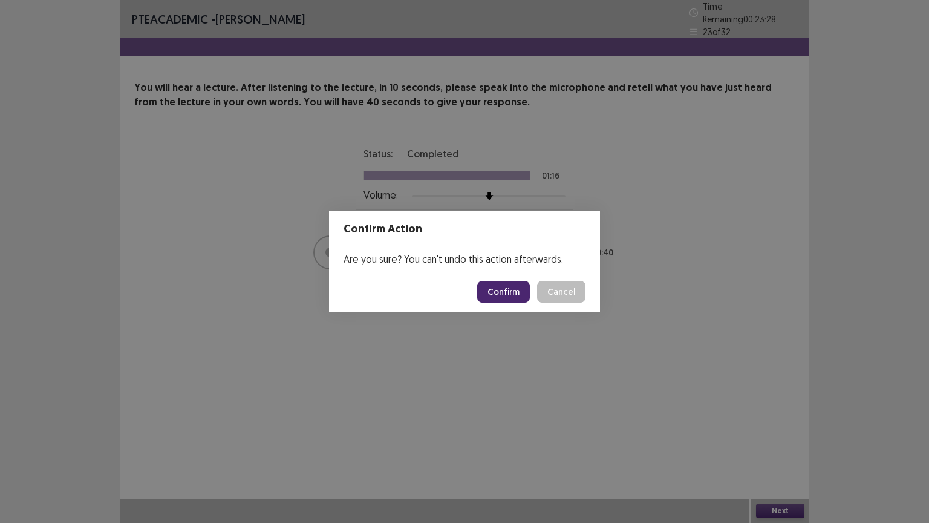
click at [521, 289] on button "Confirm" at bounding box center [503, 292] width 53 height 22
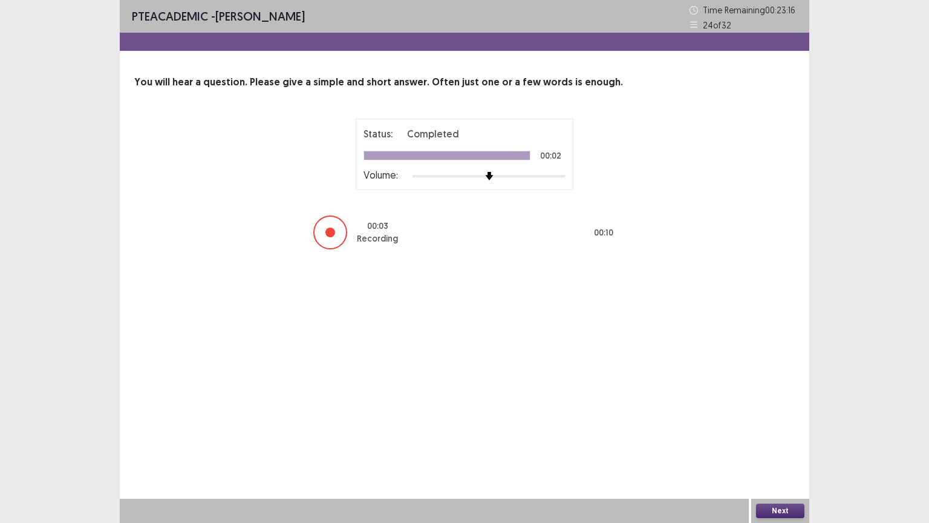
click at [776, 446] on div "Next" at bounding box center [780, 511] width 58 height 24
drag, startPoint x: 776, startPoint y: 503, endPoint x: 777, endPoint y: 515, distance: 12.1
click at [777, 446] on div "Next" at bounding box center [780, 511] width 58 height 24
click at [777, 446] on button "Next" at bounding box center [780, 510] width 48 height 15
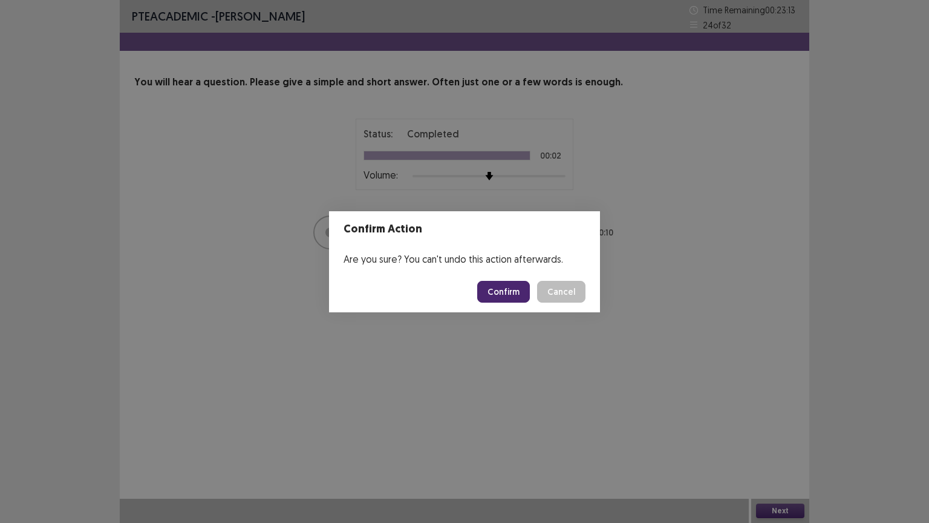
click at [514, 296] on button "Confirm" at bounding box center [503, 292] width 53 height 22
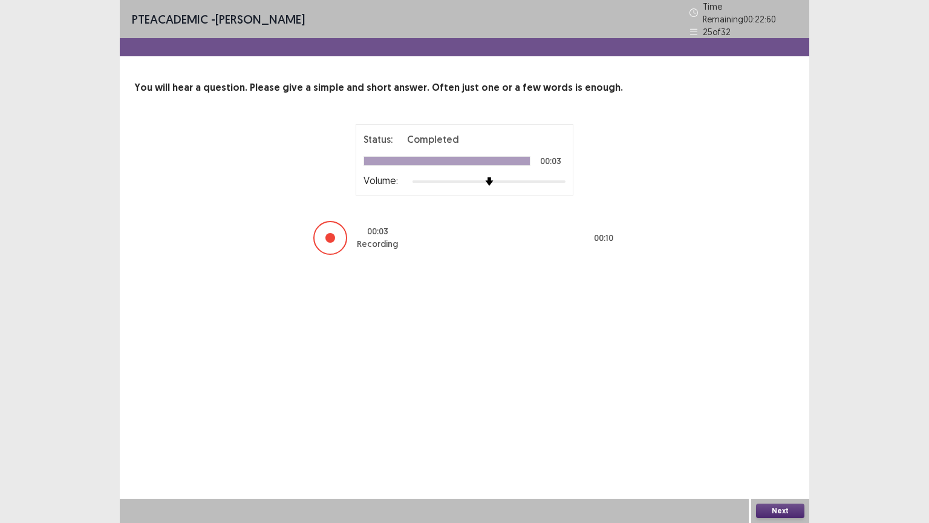
click at [770, 446] on button "Next" at bounding box center [780, 510] width 48 height 15
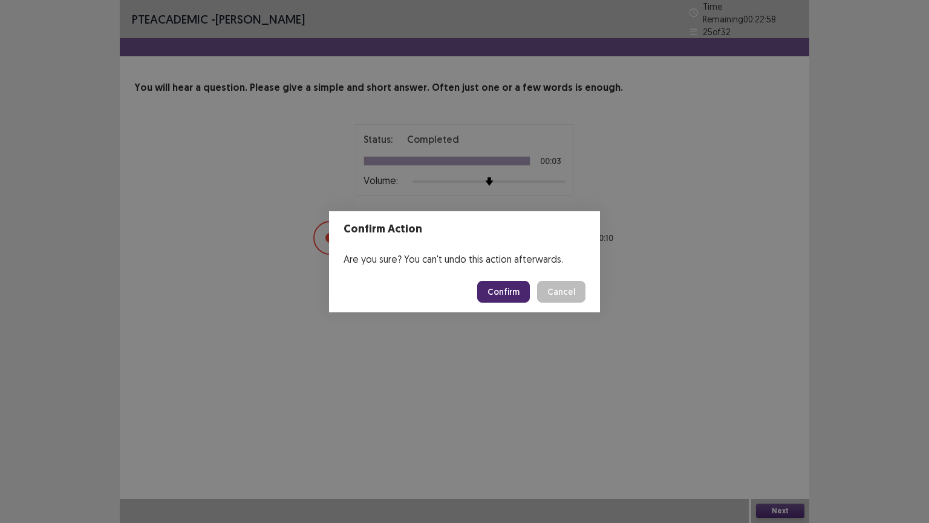
click at [504, 284] on button "Confirm" at bounding box center [503, 292] width 53 height 22
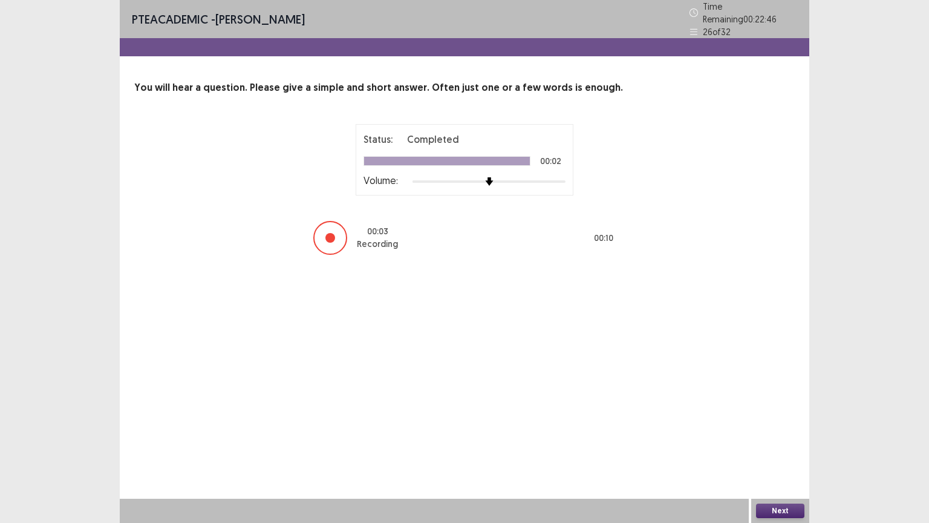
click at [776, 446] on button "Next" at bounding box center [780, 510] width 48 height 15
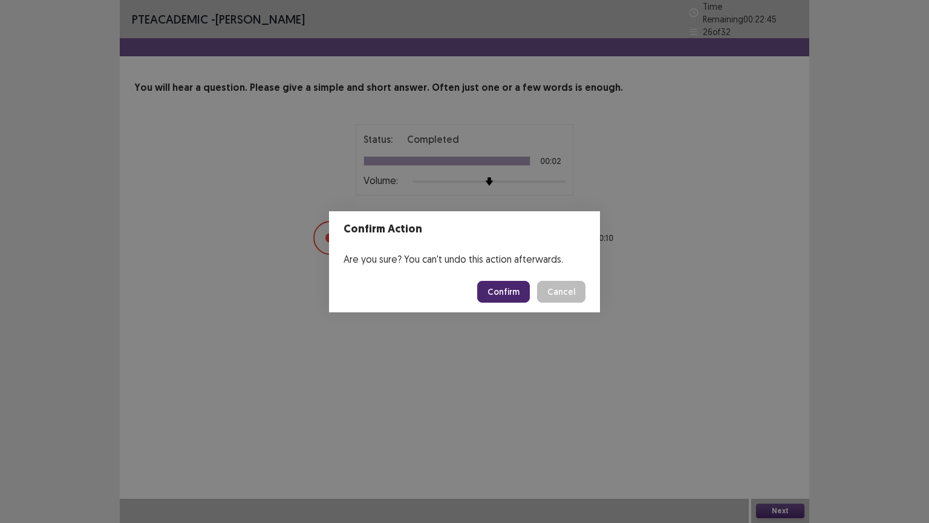
click at [504, 291] on button "Confirm" at bounding box center [503, 292] width 53 height 22
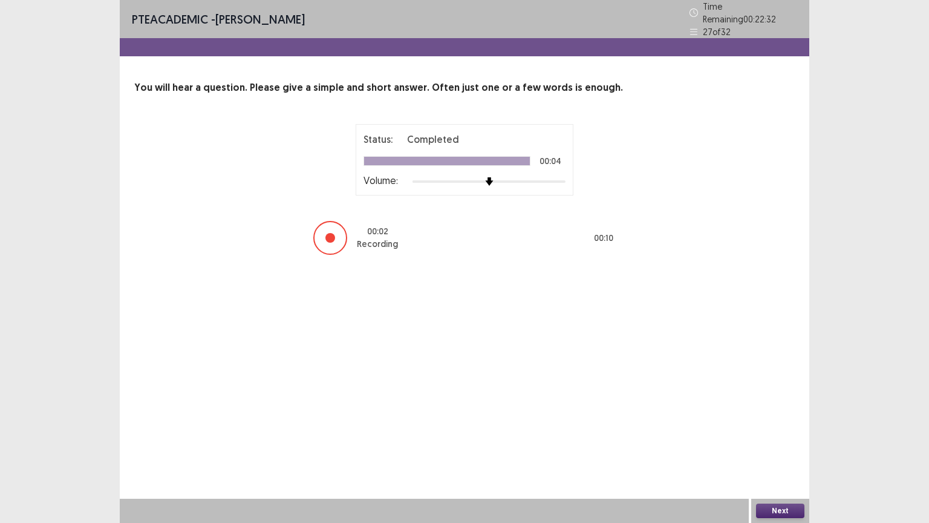
click at [767, 446] on button "Next" at bounding box center [780, 510] width 48 height 15
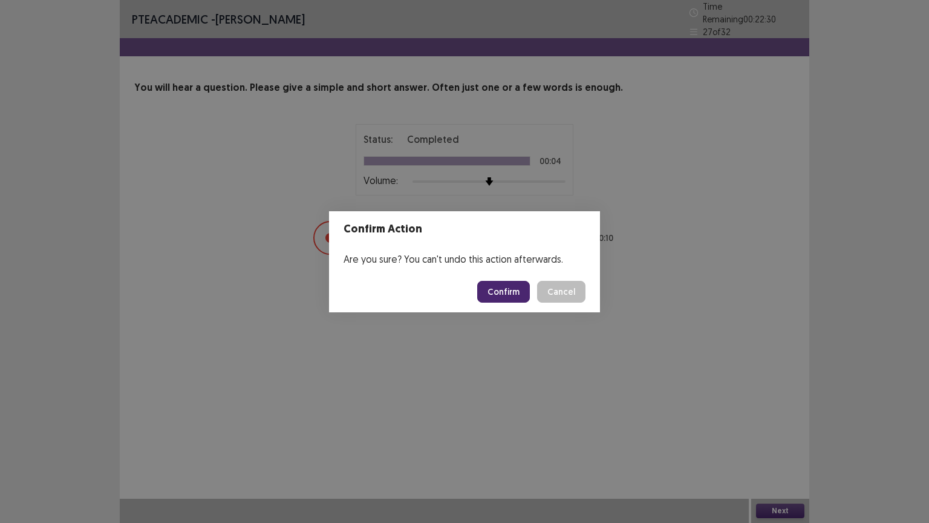
click at [490, 298] on button "Confirm" at bounding box center [503, 292] width 53 height 22
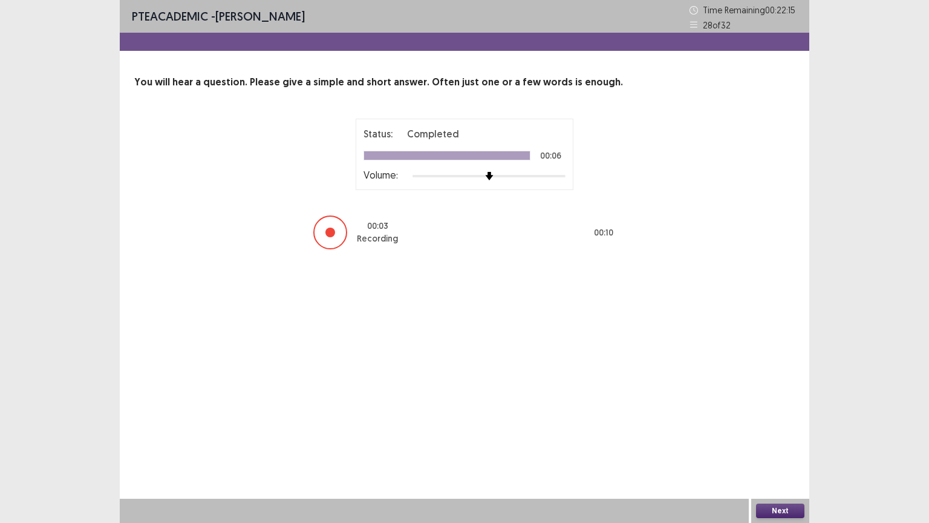
click at [784, 446] on button "Next" at bounding box center [780, 510] width 48 height 15
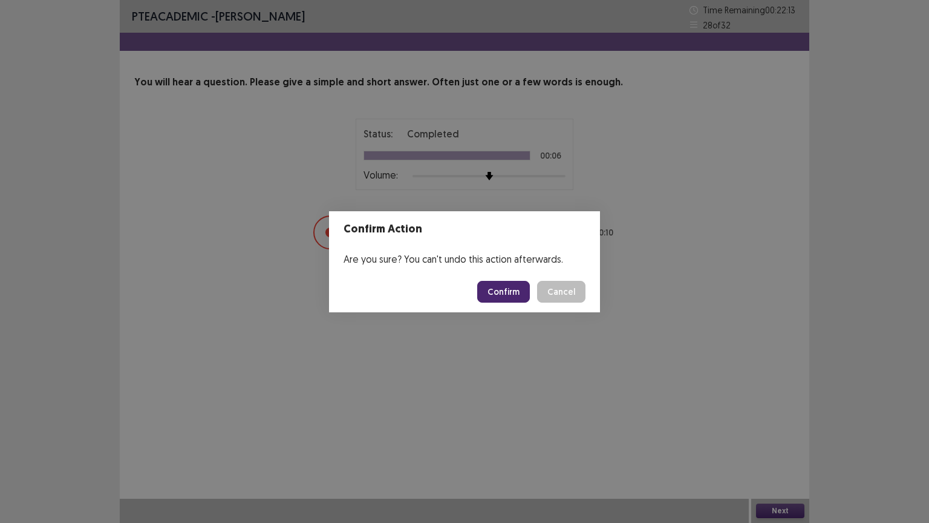
click at [518, 286] on button "Confirm" at bounding box center [503, 292] width 53 height 22
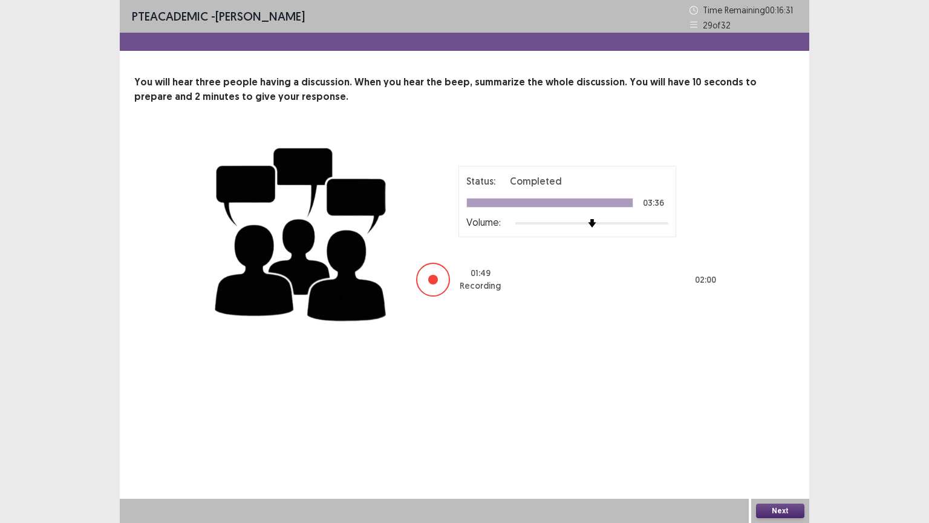
click at [781, 446] on button "Next" at bounding box center [780, 510] width 48 height 15
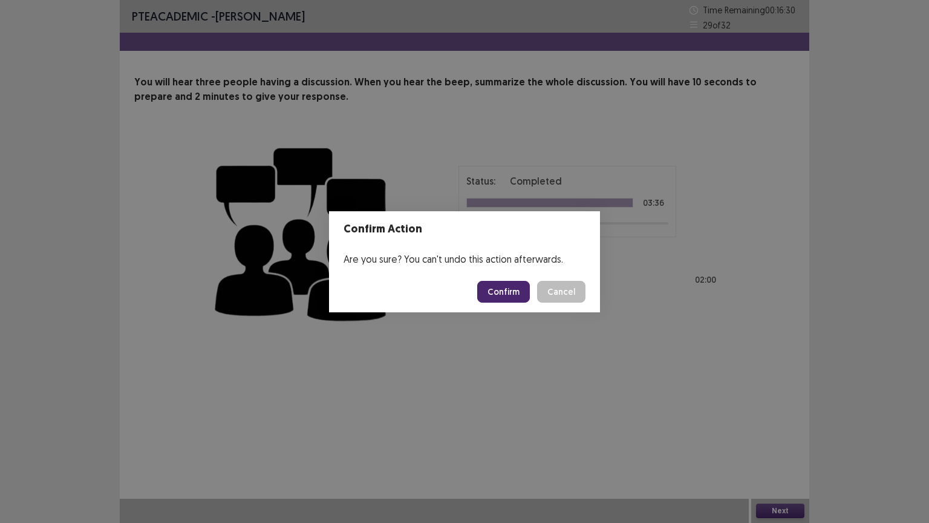
click at [501, 288] on button "Confirm" at bounding box center [503, 292] width 53 height 22
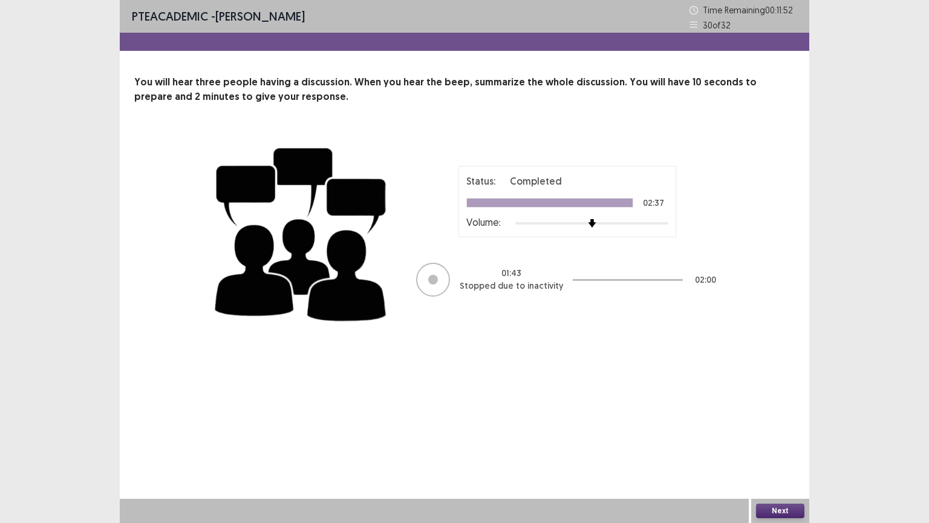
click at [788, 446] on button "Next" at bounding box center [780, 510] width 48 height 15
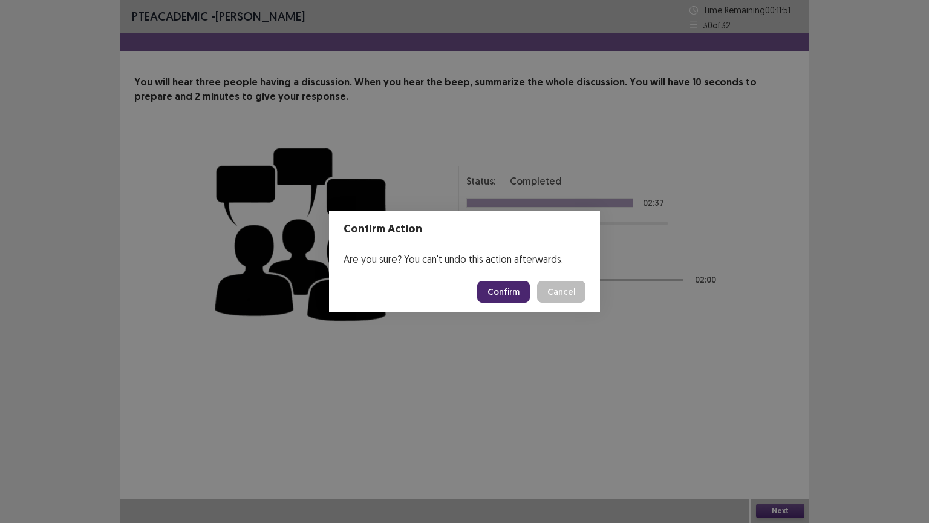
click at [495, 291] on button "Confirm" at bounding box center [503, 292] width 53 height 22
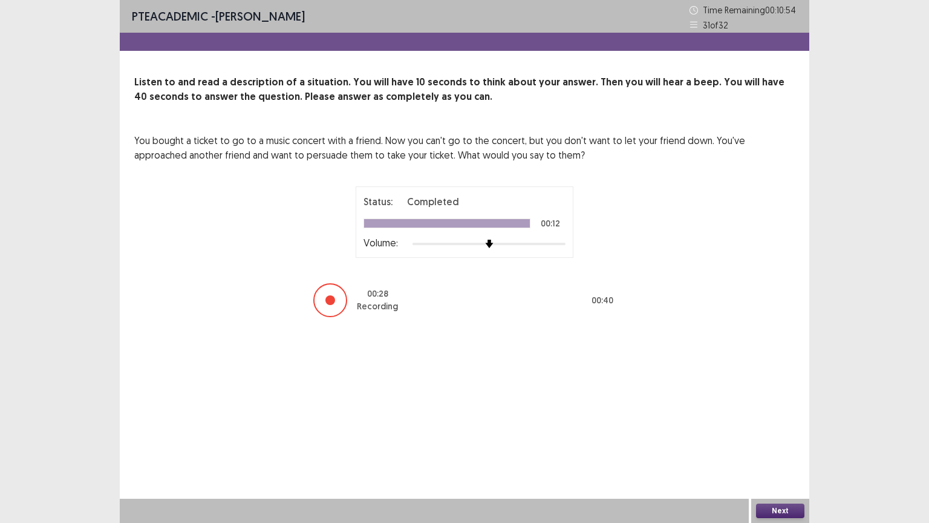
click at [779, 446] on button "Next" at bounding box center [780, 510] width 48 height 15
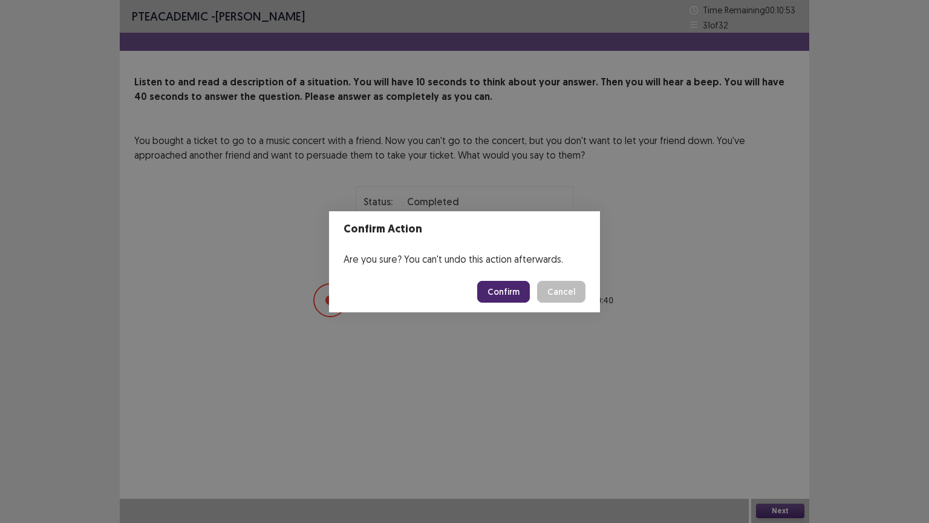
click at [517, 293] on button "Confirm" at bounding box center [503, 292] width 53 height 22
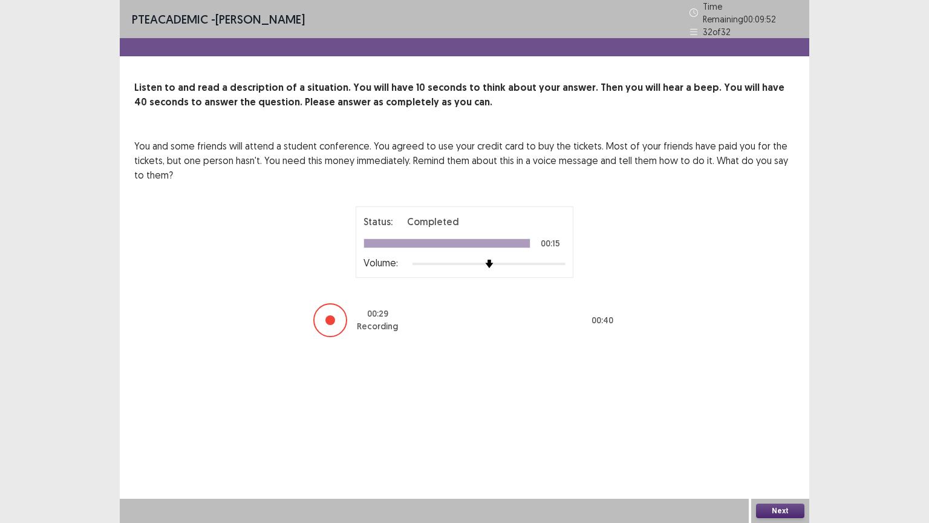
click at [777, 446] on button "Next" at bounding box center [780, 510] width 48 height 15
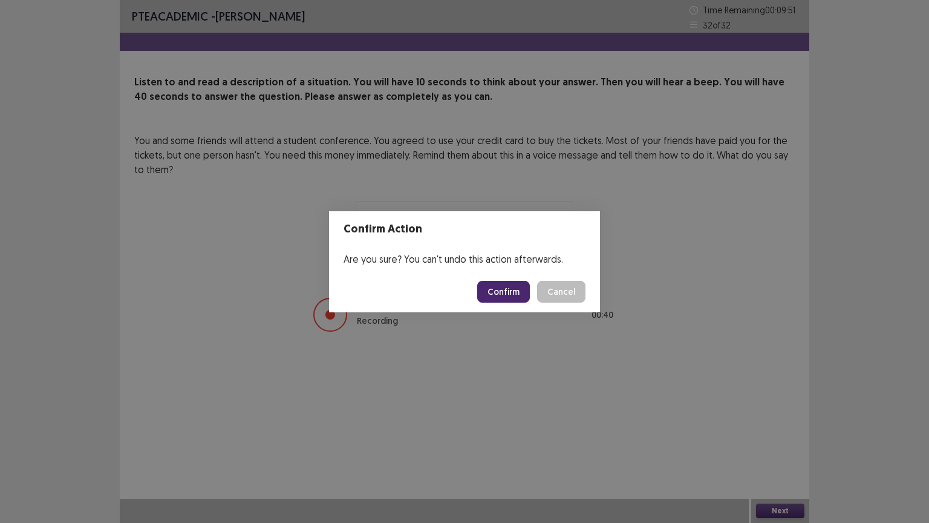
click at [500, 286] on button "Confirm" at bounding box center [503, 292] width 53 height 22
